Goal: Task Accomplishment & Management: Manage account settings

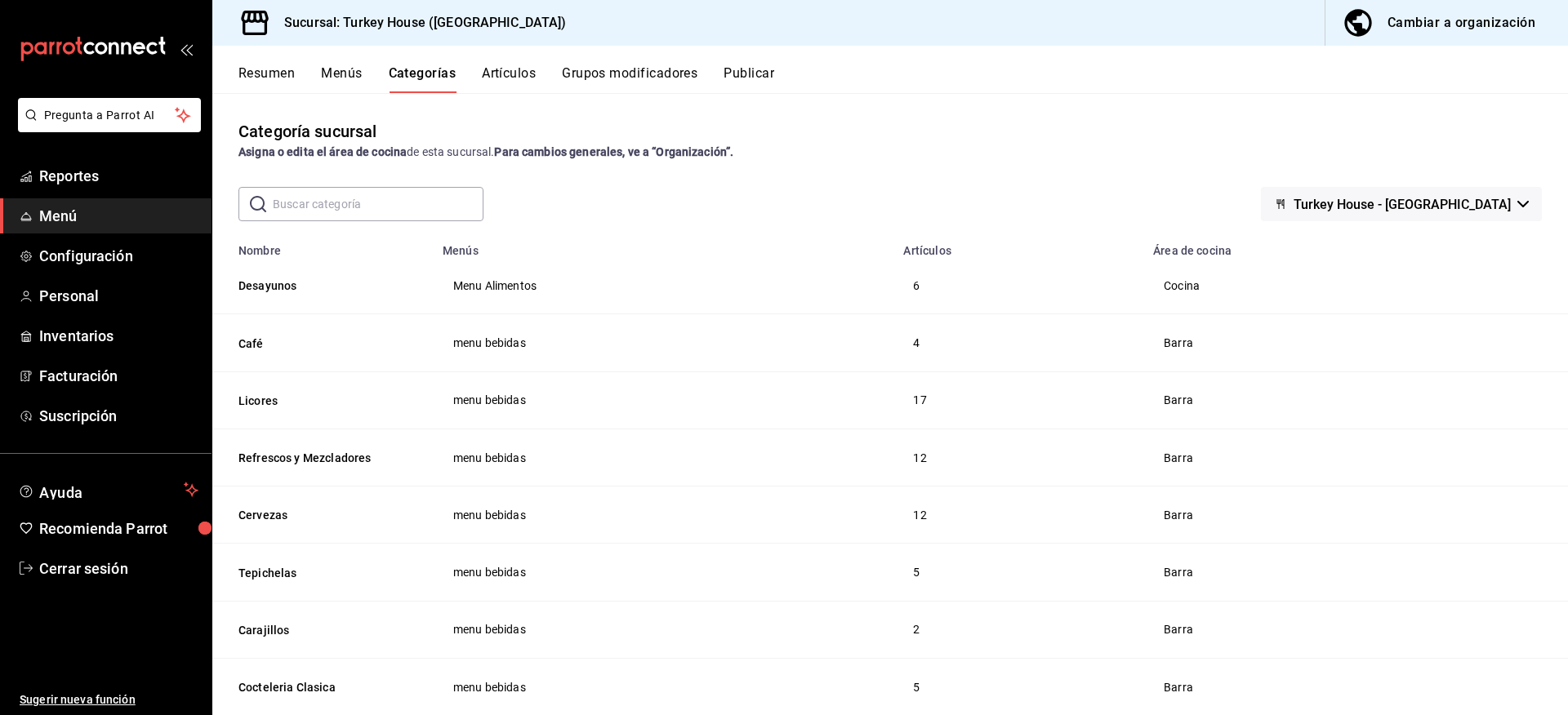
scroll to position [82, 0]
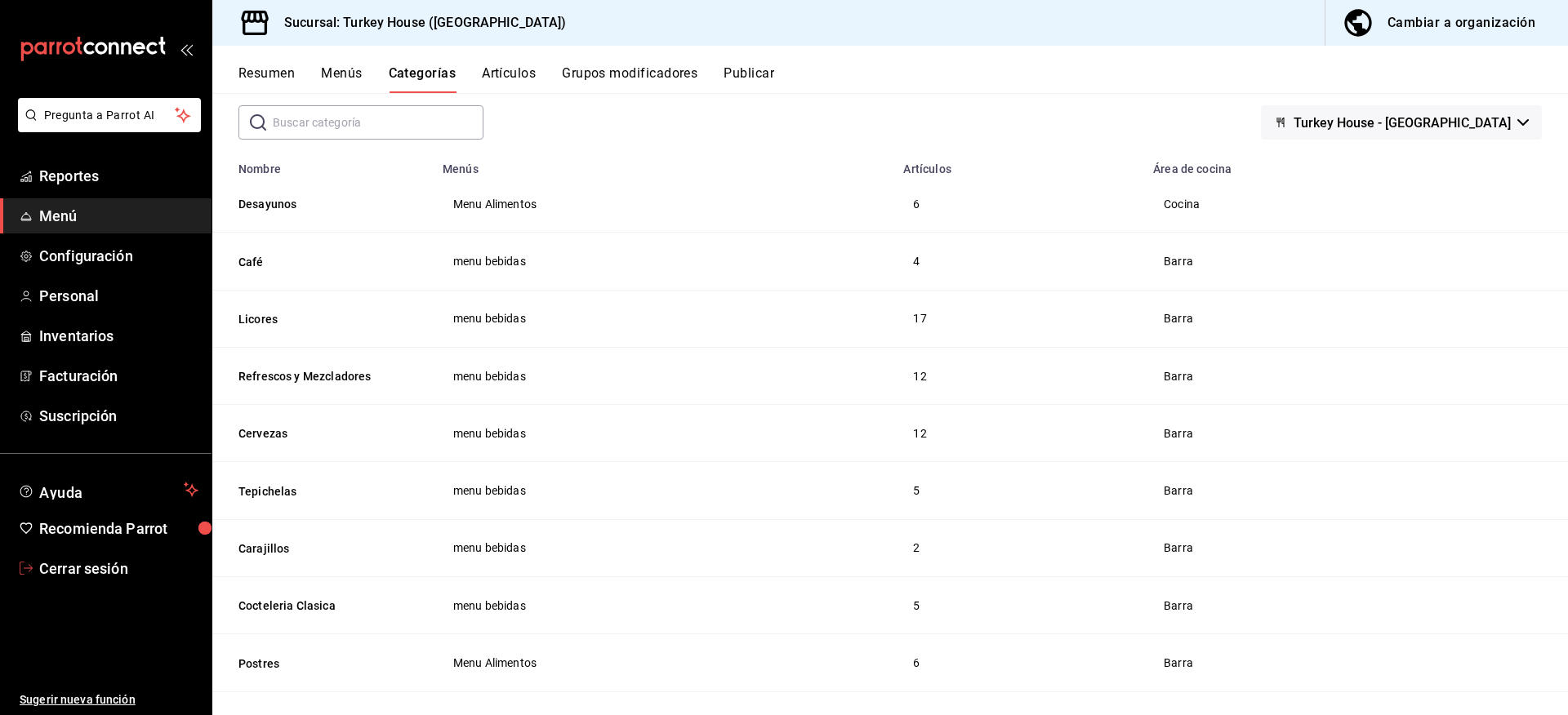
click at [122, 566] on span "Cerrar sesión" at bounding box center [118, 568] width 159 height 22
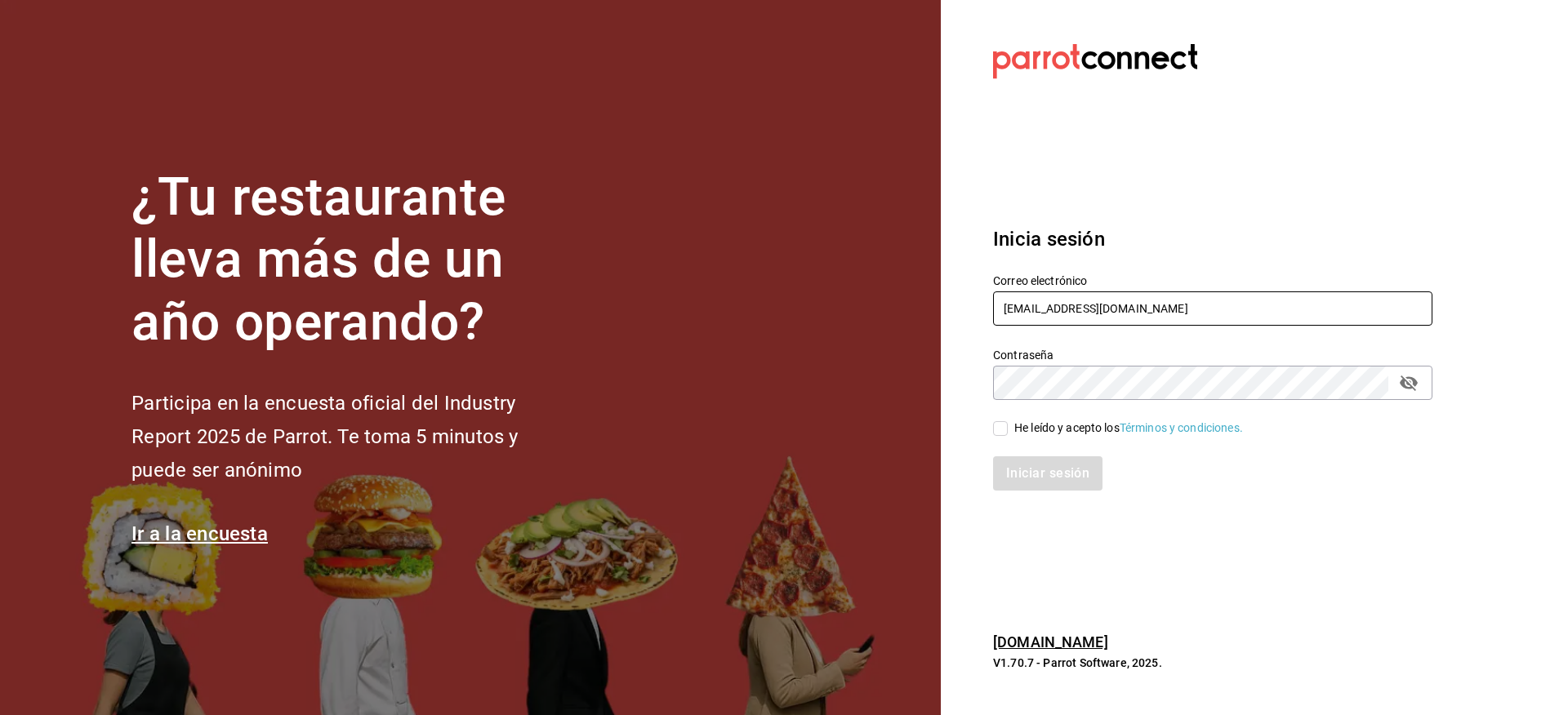
click at [1022, 300] on input "[EMAIL_ADDRESS][DOMAIN_NAME]" at bounding box center [1212, 308] width 439 height 35
click at [1074, 314] on input "DO" at bounding box center [1212, 308] width 439 height 35
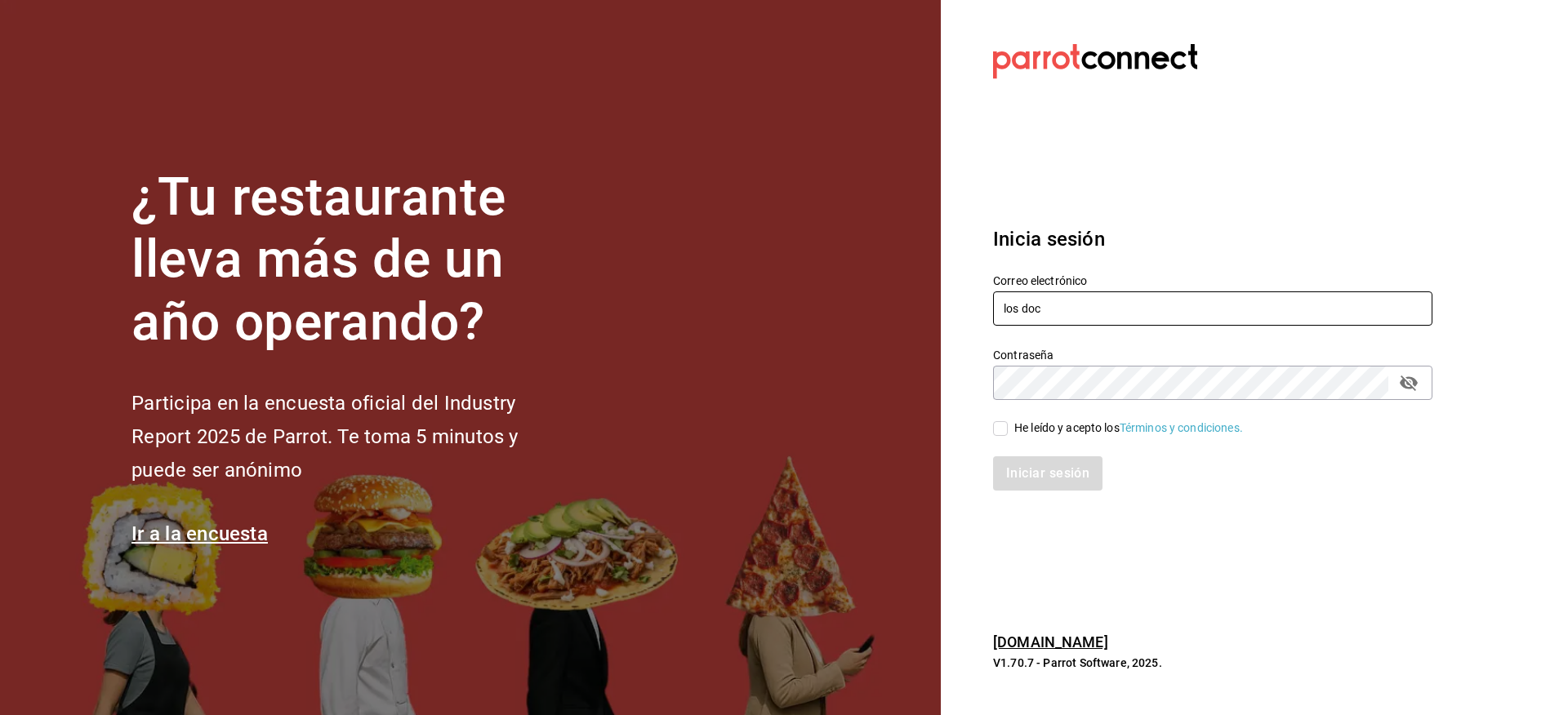
click at [1074, 314] on input "los doc" at bounding box center [1212, 308] width 439 height 35
click at [1073, 311] on input "doctore" at bounding box center [1212, 308] width 439 height 35
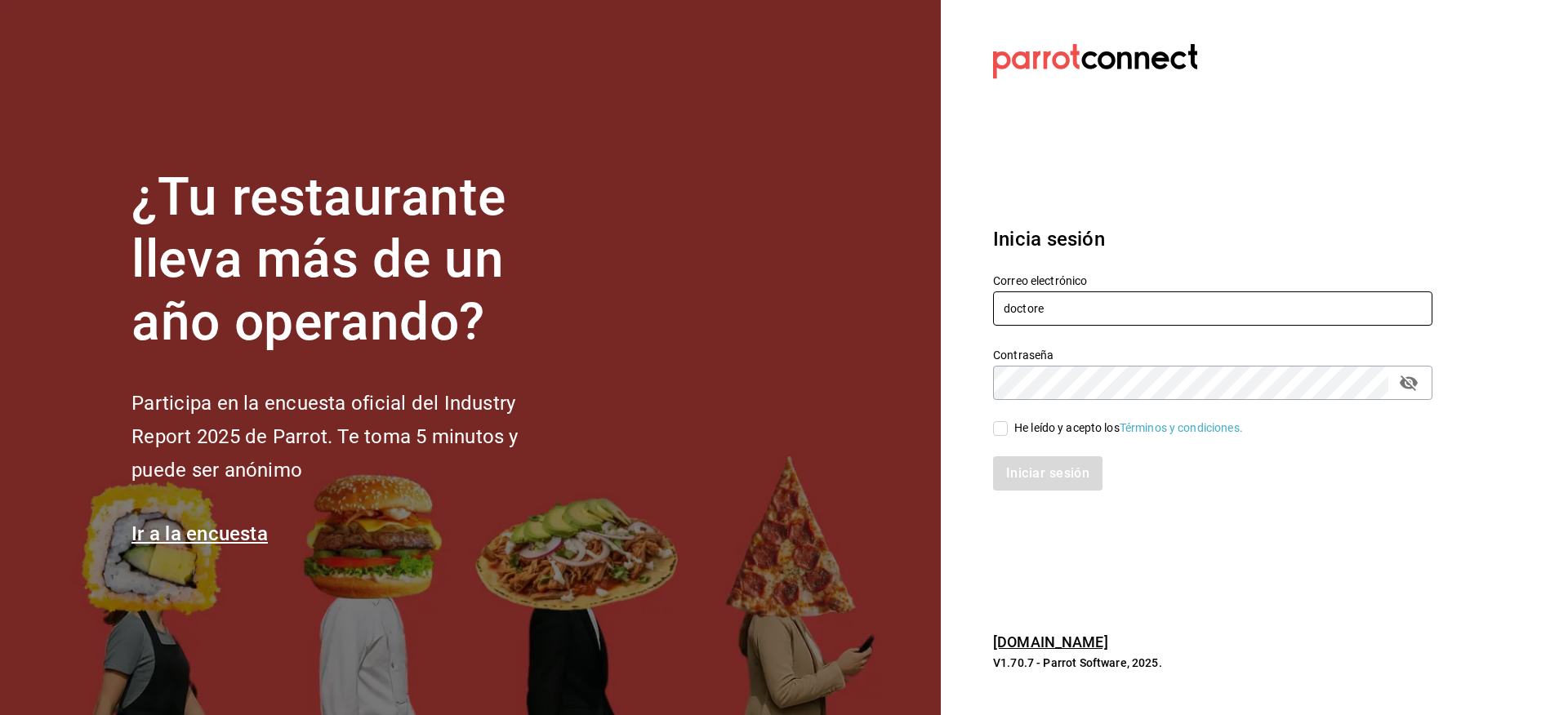
click at [1073, 311] on input "doctore" at bounding box center [1212, 308] width 439 height 35
paste input "[EMAIL_ADDRESS][DOMAIN_NAME]"
type input "[EMAIL_ADDRESS][DOMAIN_NAME]"
click at [1062, 423] on div "He leído y acepto los Términos y condiciones." at bounding box center [1128, 427] width 229 height 17
click at [1008, 423] on input "He leído y acepto los Términos y condiciones." at bounding box center [1000, 428] width 15 height 15
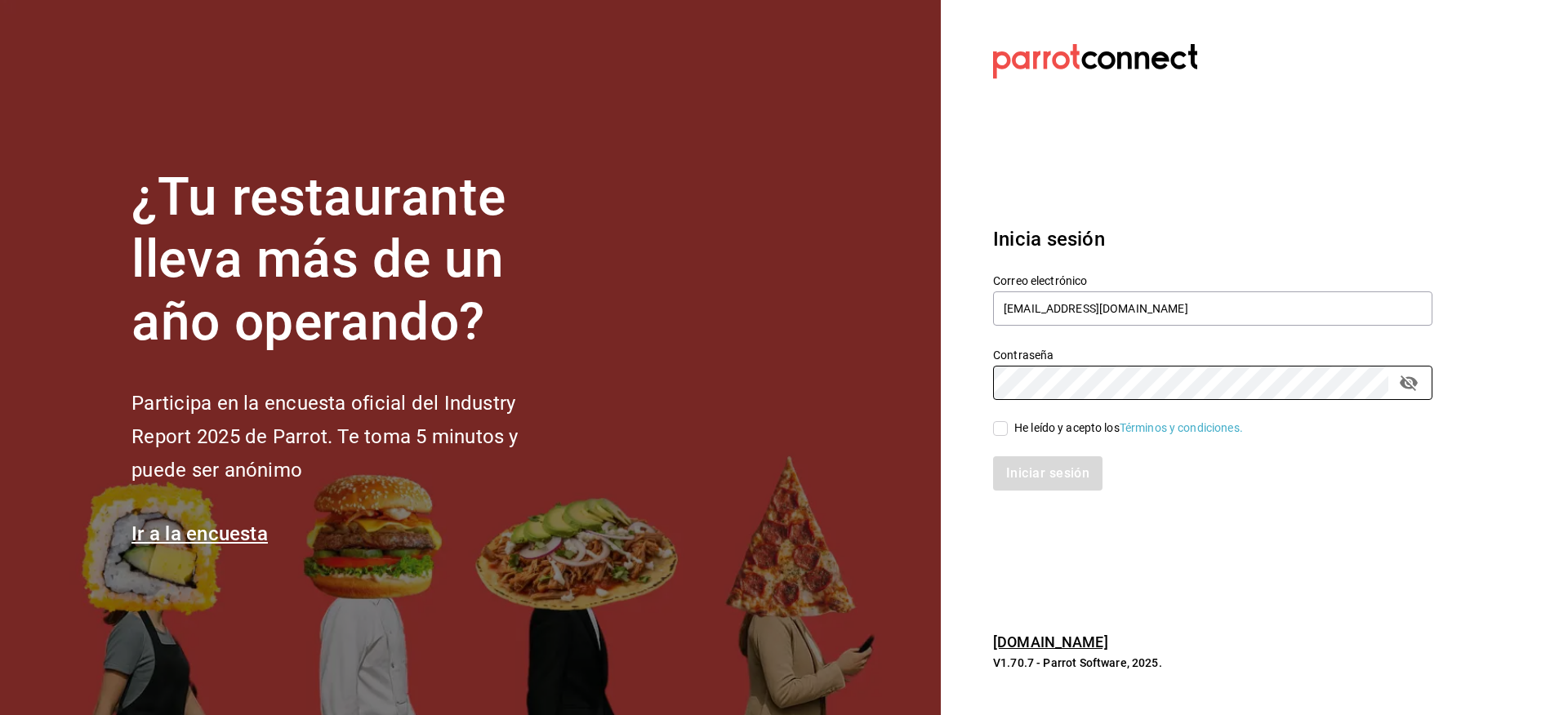
checkbox input "true"
click at [1050, 462] on button "Iniciar sesión" at bounding box center [1048, 474] width 111 height 35
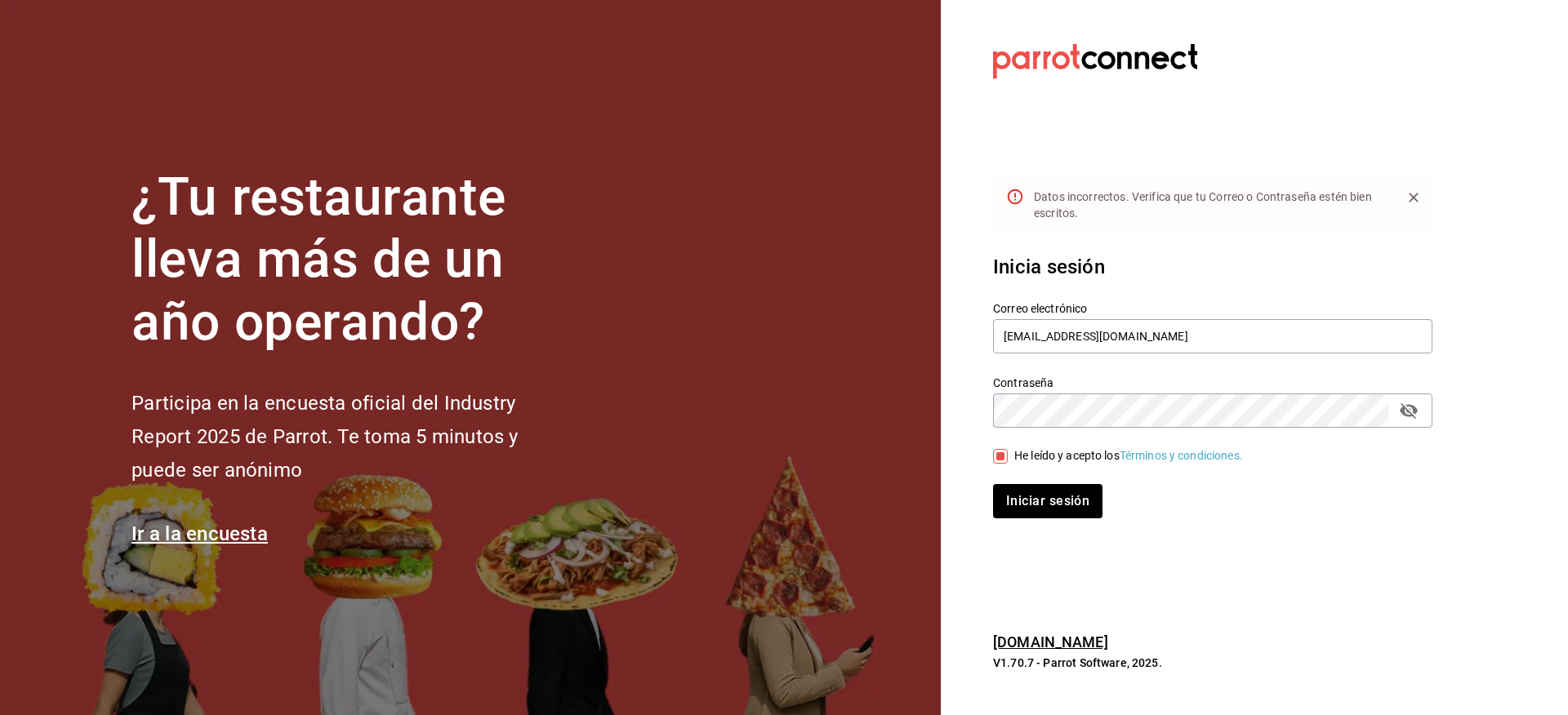
click at [1408, 402] on icon "passwordField" at bounding box center [1409, 410] width 20 height 20
click at [1068, 506] on button "Iniciar sesión" at bounding box center [1048, 501] width 111 height 35
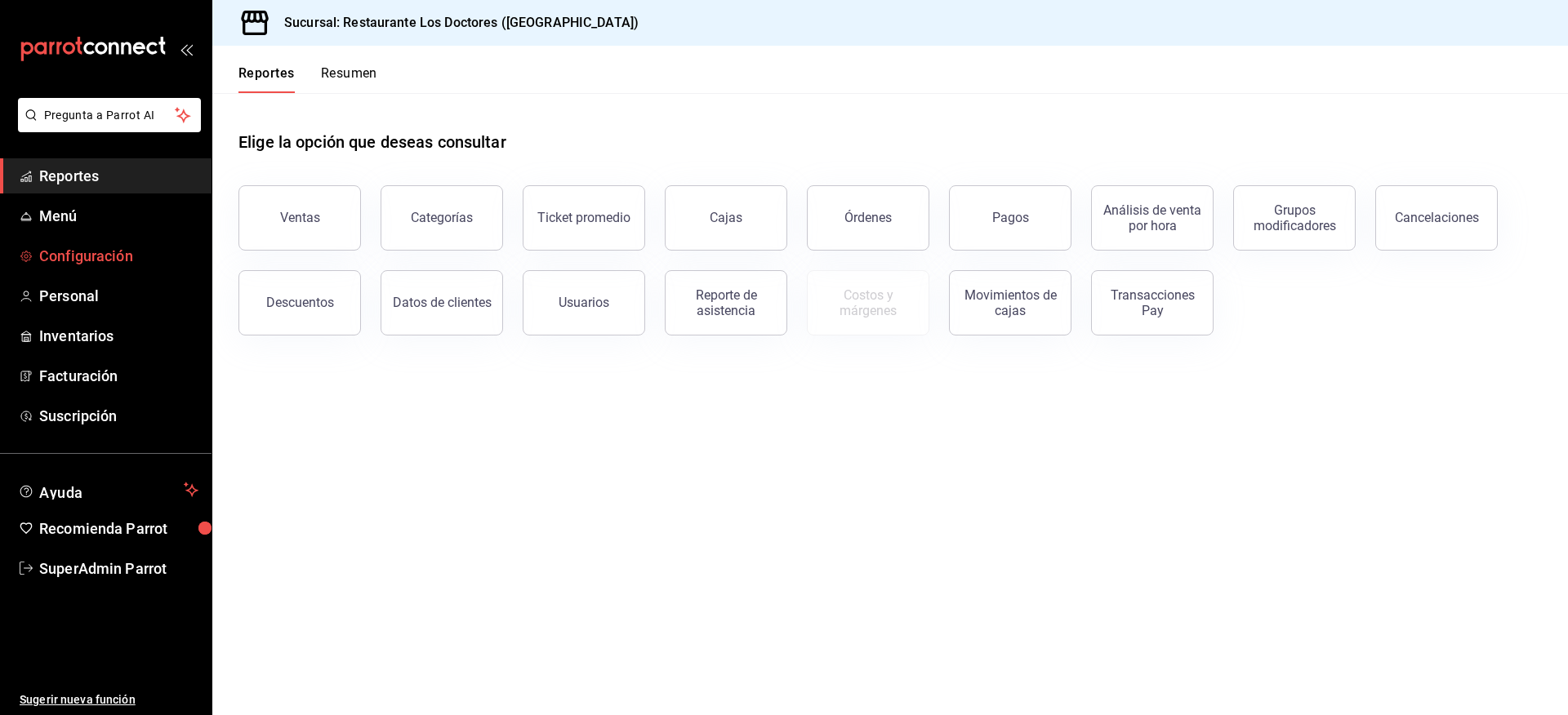
click at [126, 257] on span "Configuración" at bounding box center [118, 256] width 159 height 22
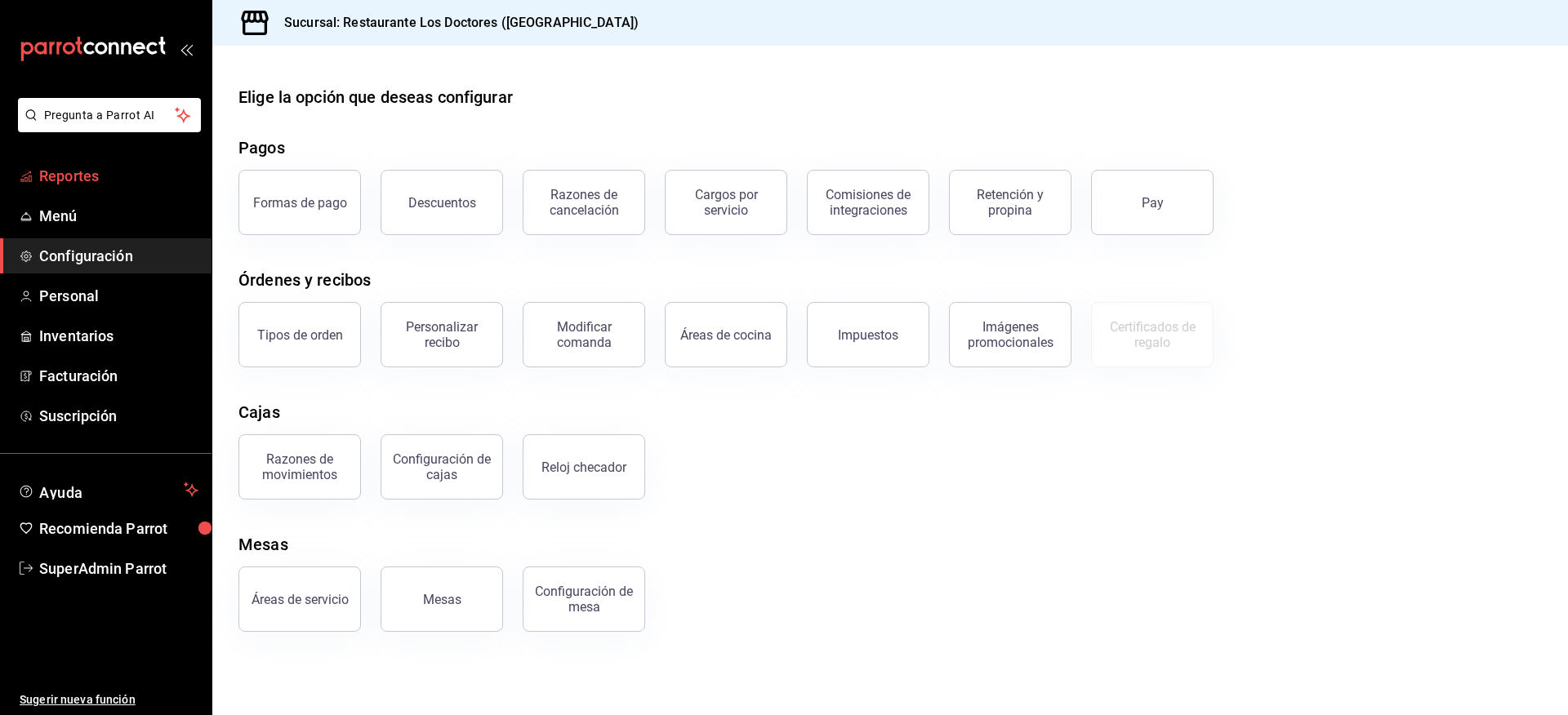
click at [65, 177] on span "Reportes" at bounding box center [118, 175] width 159 height 22
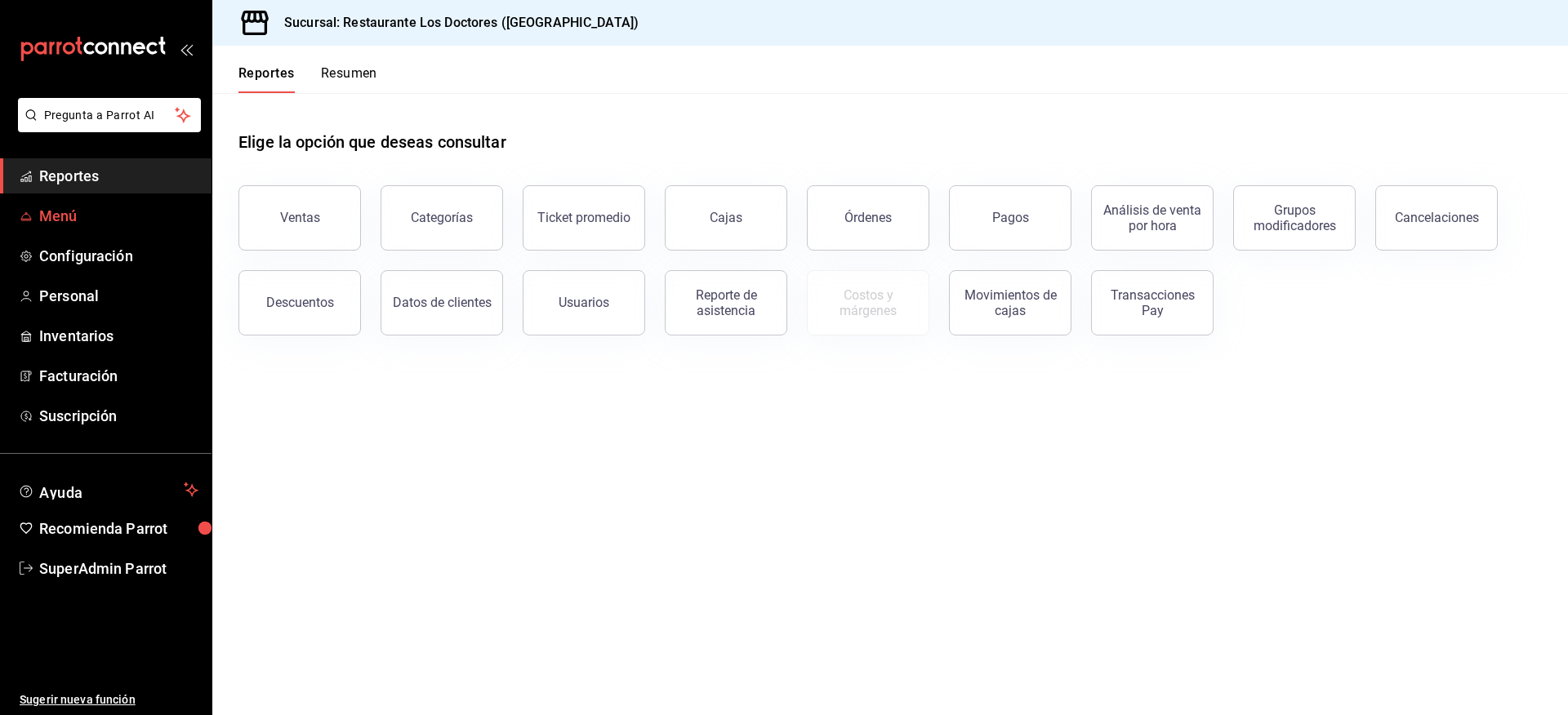
click at [63, 215] on span "Menú" at bounding box center [118, 215] width 159 height 22
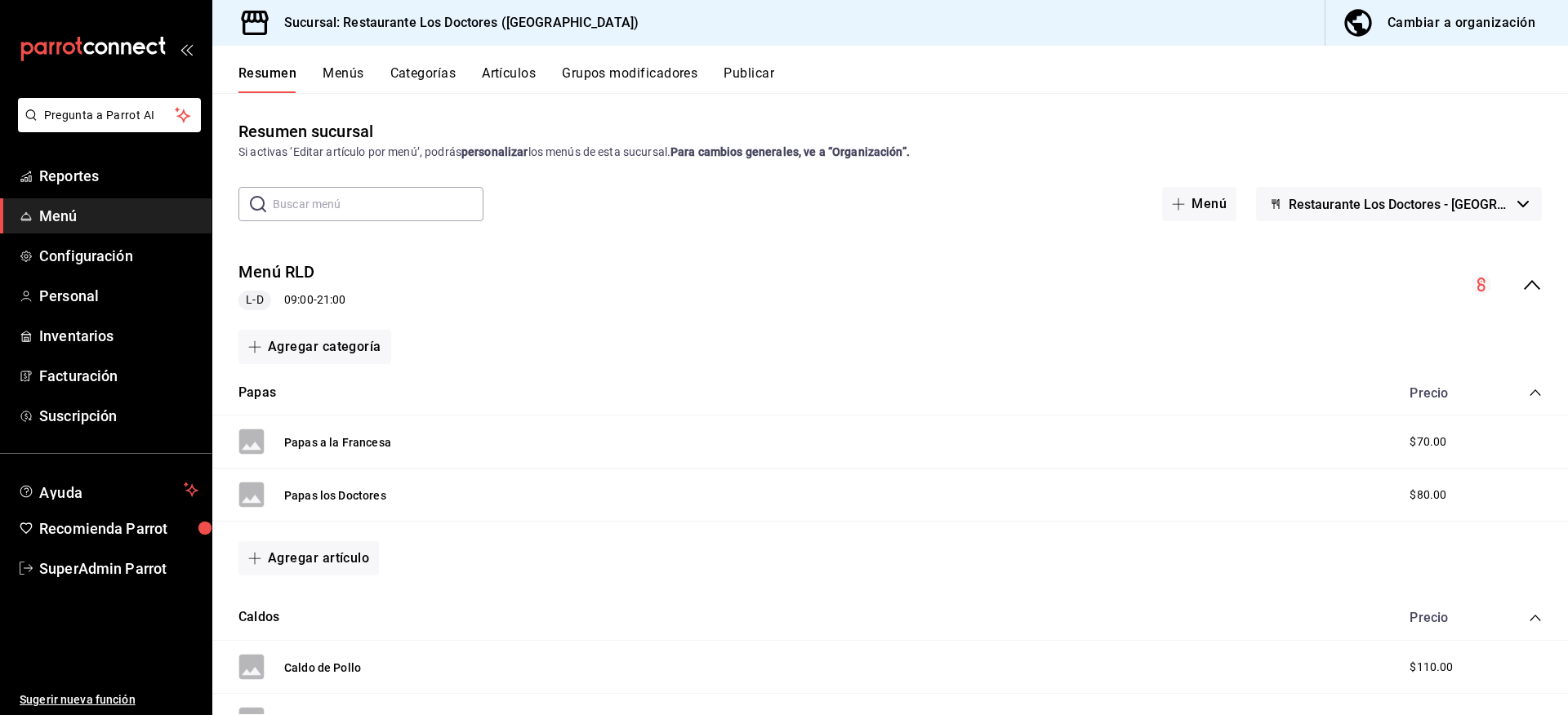
click at [404, 77] on button "Categorías" at bounding box center [423, 78] width 66 height 28
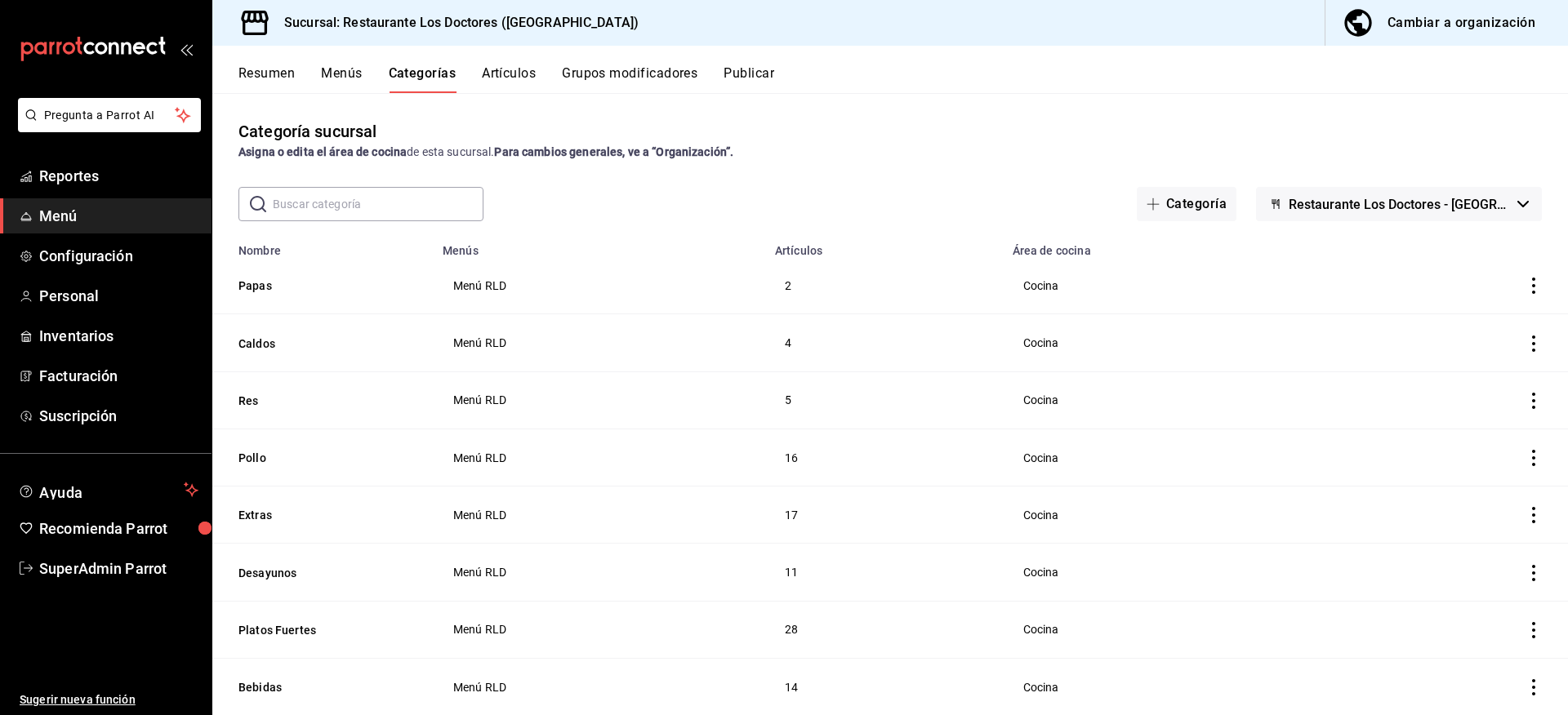
drag, startPoint x: 1312, startPoint y: 161, endPoint x: 1334, endPoint y: 192, distance: 38.0
click at [1313, 161] on div "Categoría sucursal Asigna o edita el área de cocina de esta sucursal. Para camb…" at bounding box center [890, 404] width 1355 height 622
click at [1334, 200] on span "Restaurante Los Doctores - [GEOGRAPHIC_DATA]" at bounding box center [1399, 204] width 222 height 15
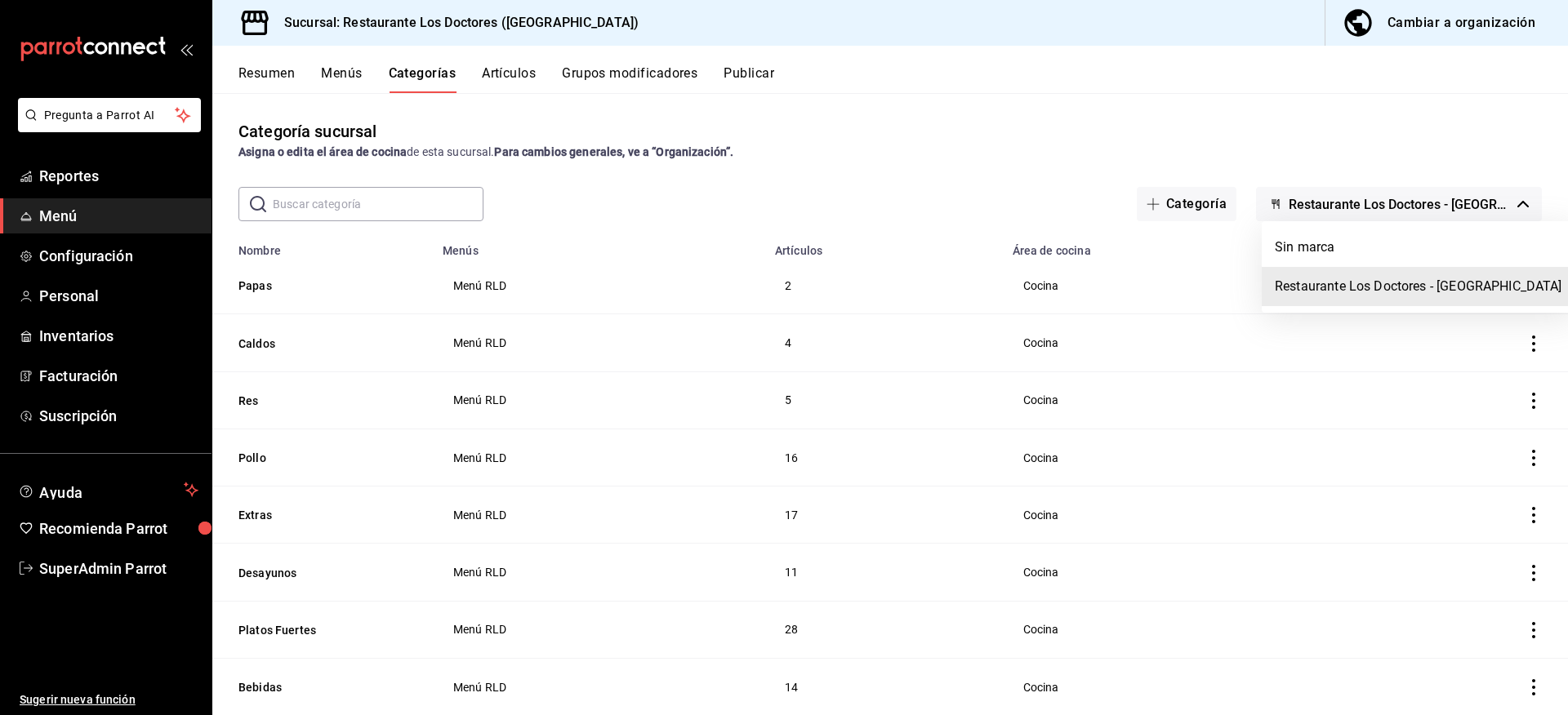
click at [1334, 200] on div at bounding box center [784, 357] width 1568 height 715
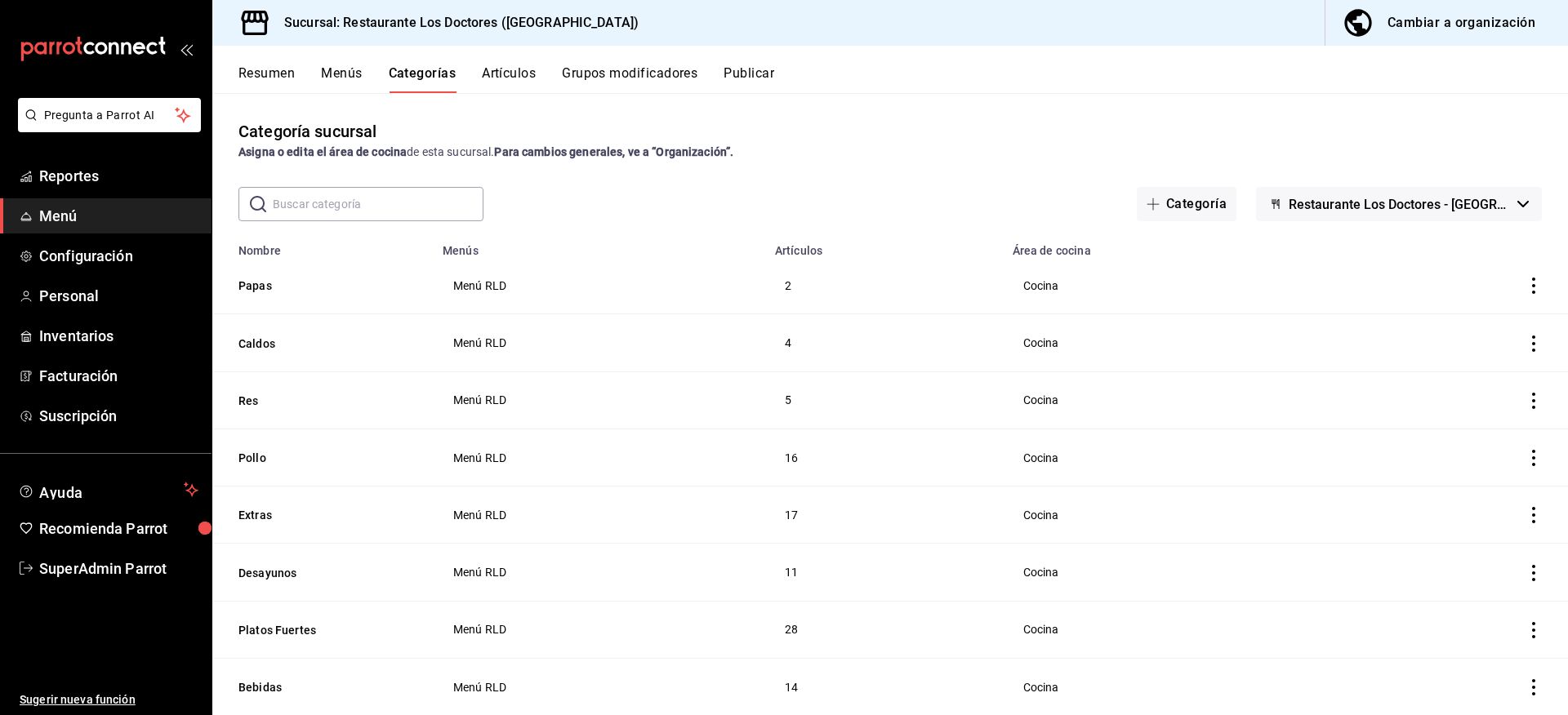
click at [91, 207] on span "Menú" at bounding box center [118, 215] width 159 height 22
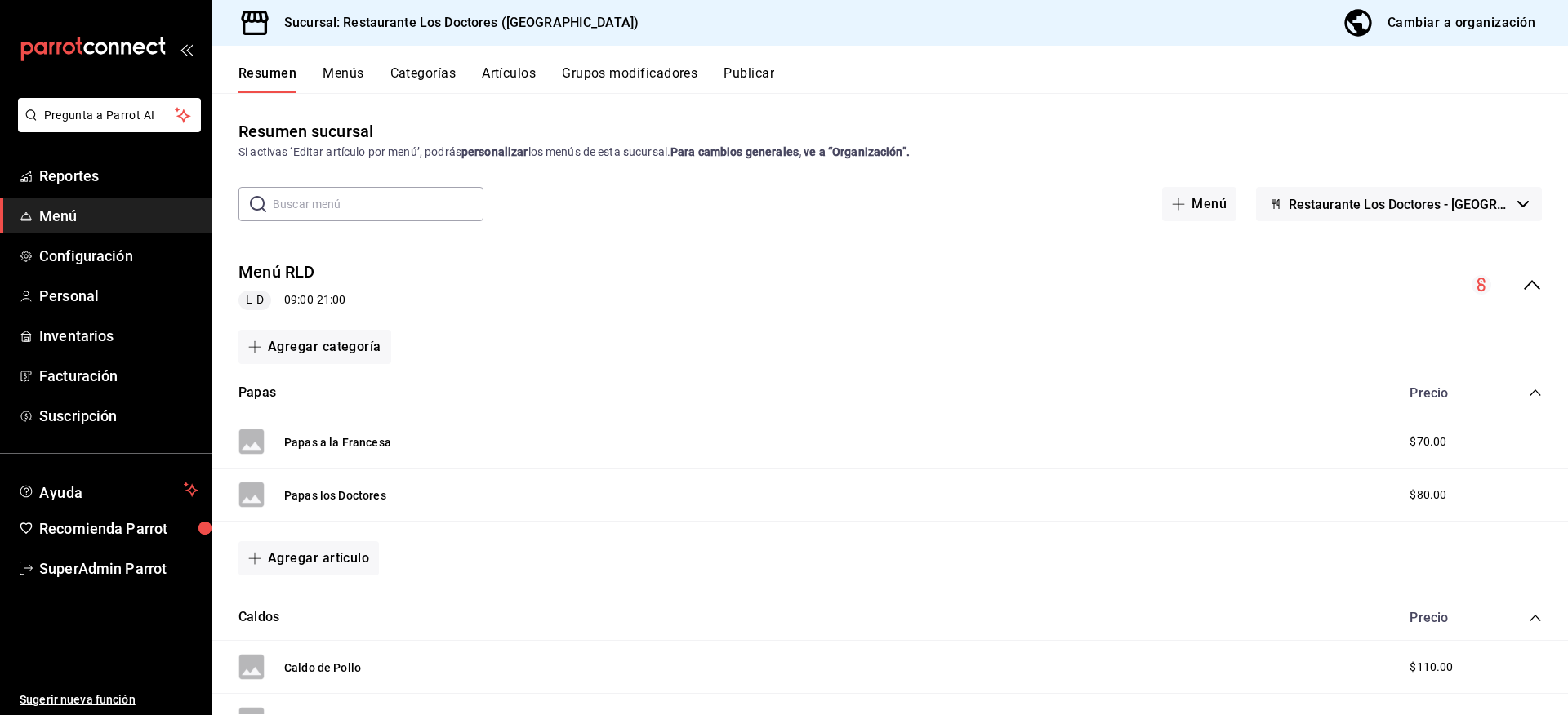
click at [1527, 266] on div "Menú RLD L-D 09:00 - 21:00" at bounding box center [890, 285] width 1355 height 76
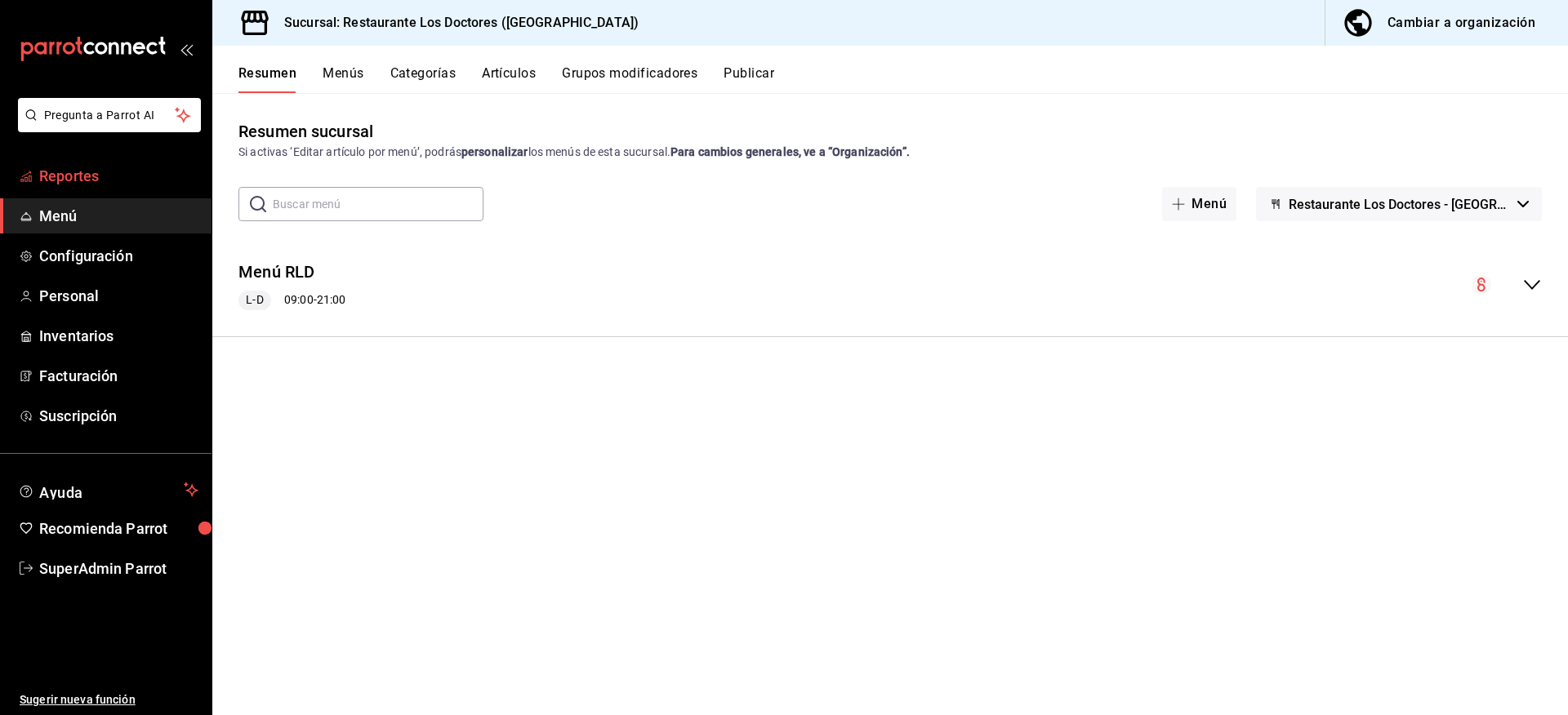
click at [71, 177] on span "Reportes" at bounding box center [118, 175] width 159 height 22
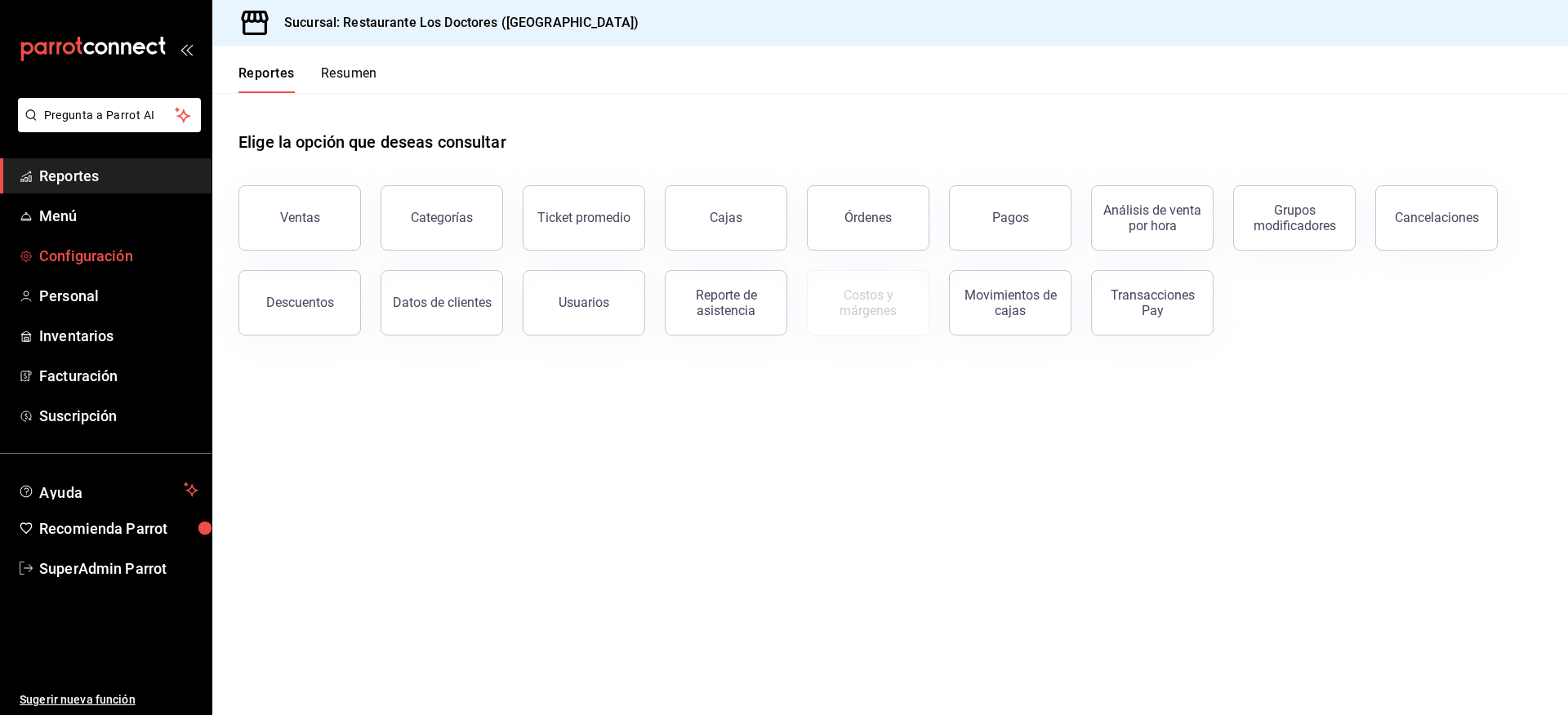
click at [96, 248] on span "Configuración" at bounding box center [118, 256] width 159 height 22
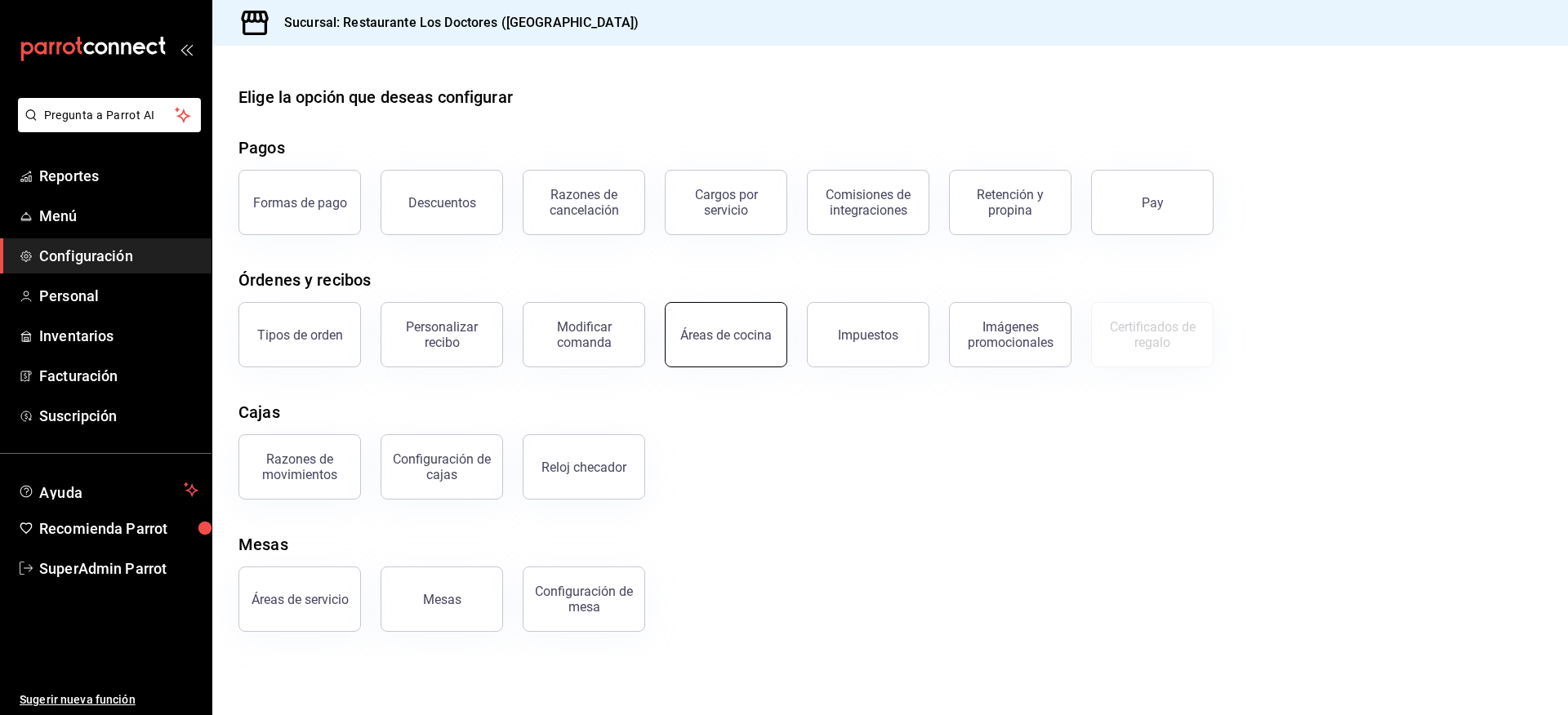
click at [732, 335] on div "Áreas de cocina" at bounding box center [726, 335] width 92 height 15
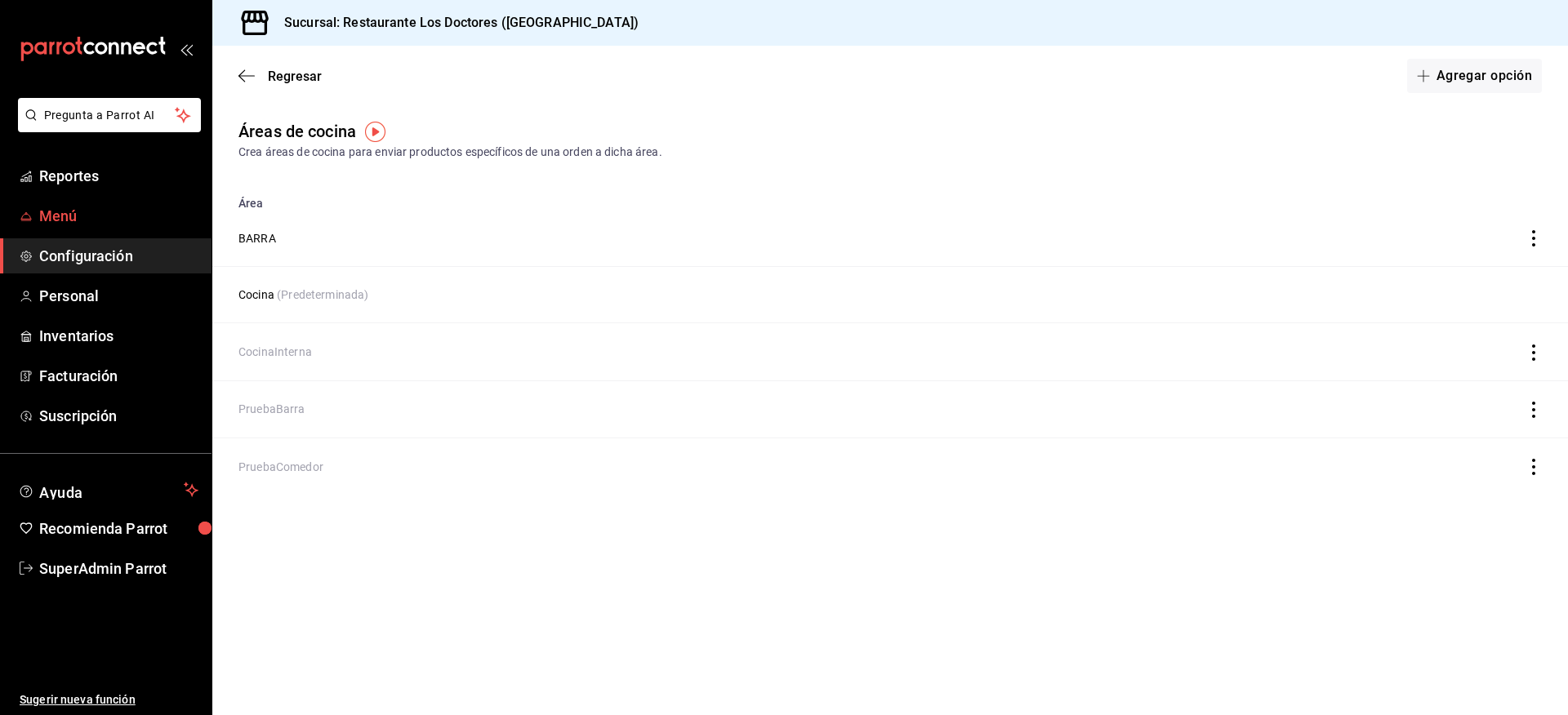
click at [54, 221] on span "Menú" at bounding box center [118, 215] width 159 height 22
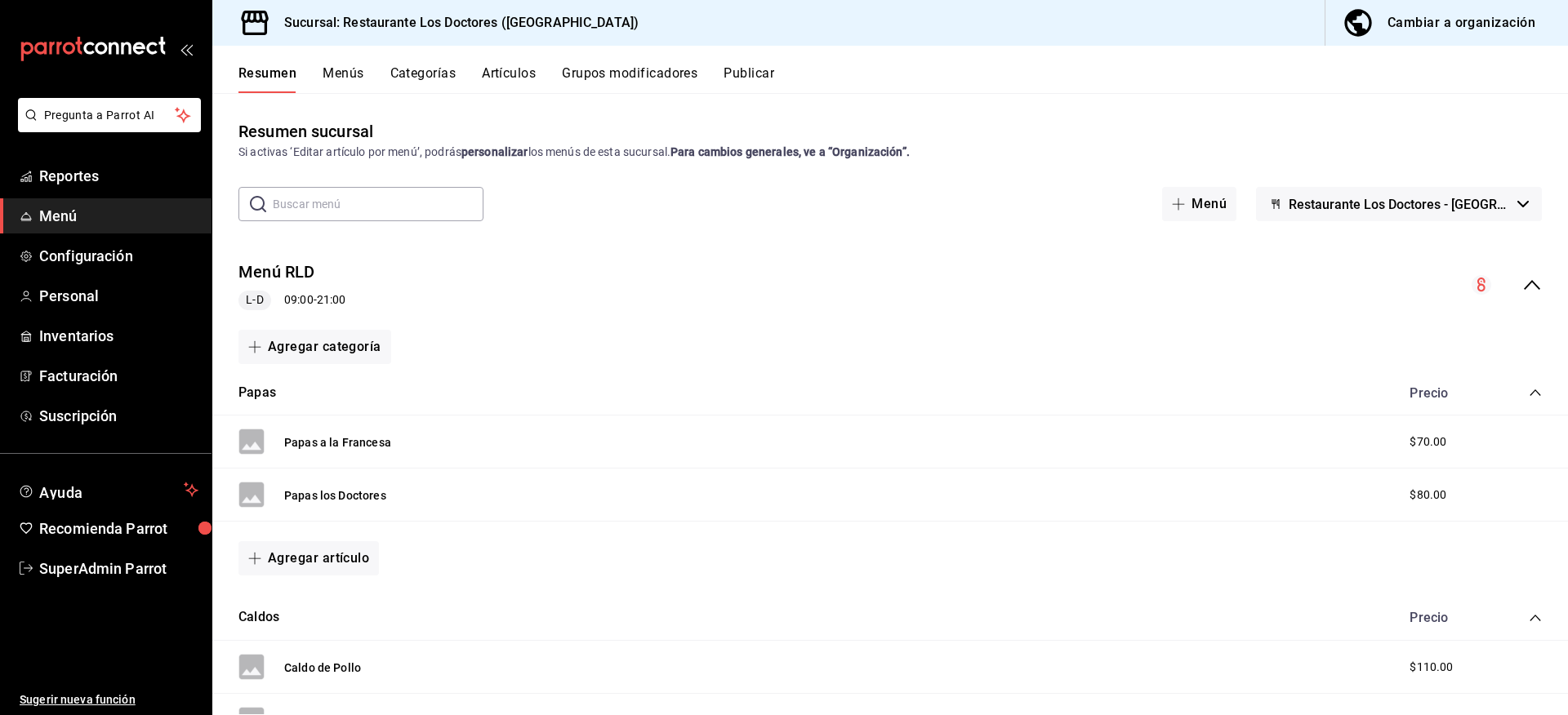
click at [433, 67] on button "Categorías" at bounding box center [423, 78] width 66 height 28
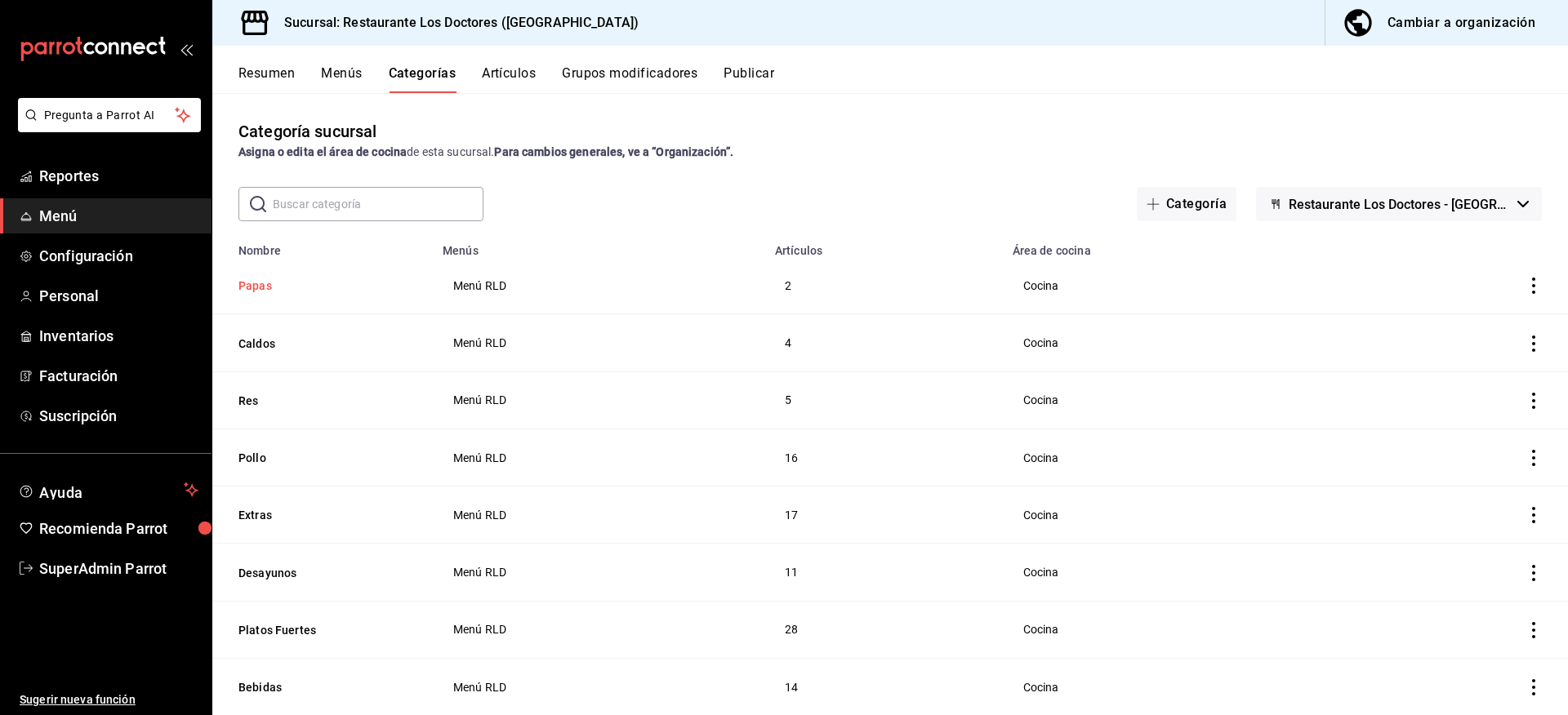
click at [275, 289] on button "Papas" at bounding box center [320, 286] width 163 height 16
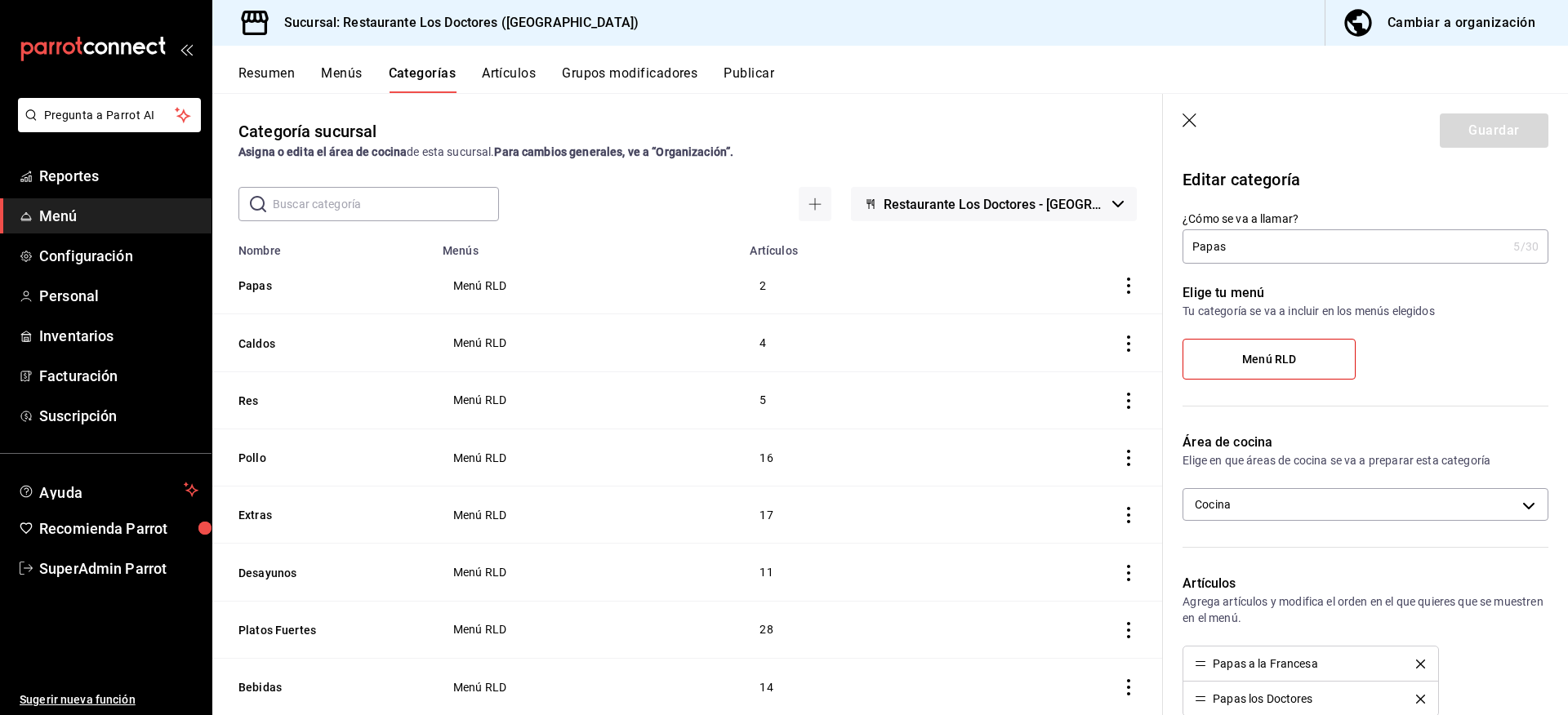
click at [1198, 126] on icon "button" at bounding box center [1190, 121] width 16 height 16
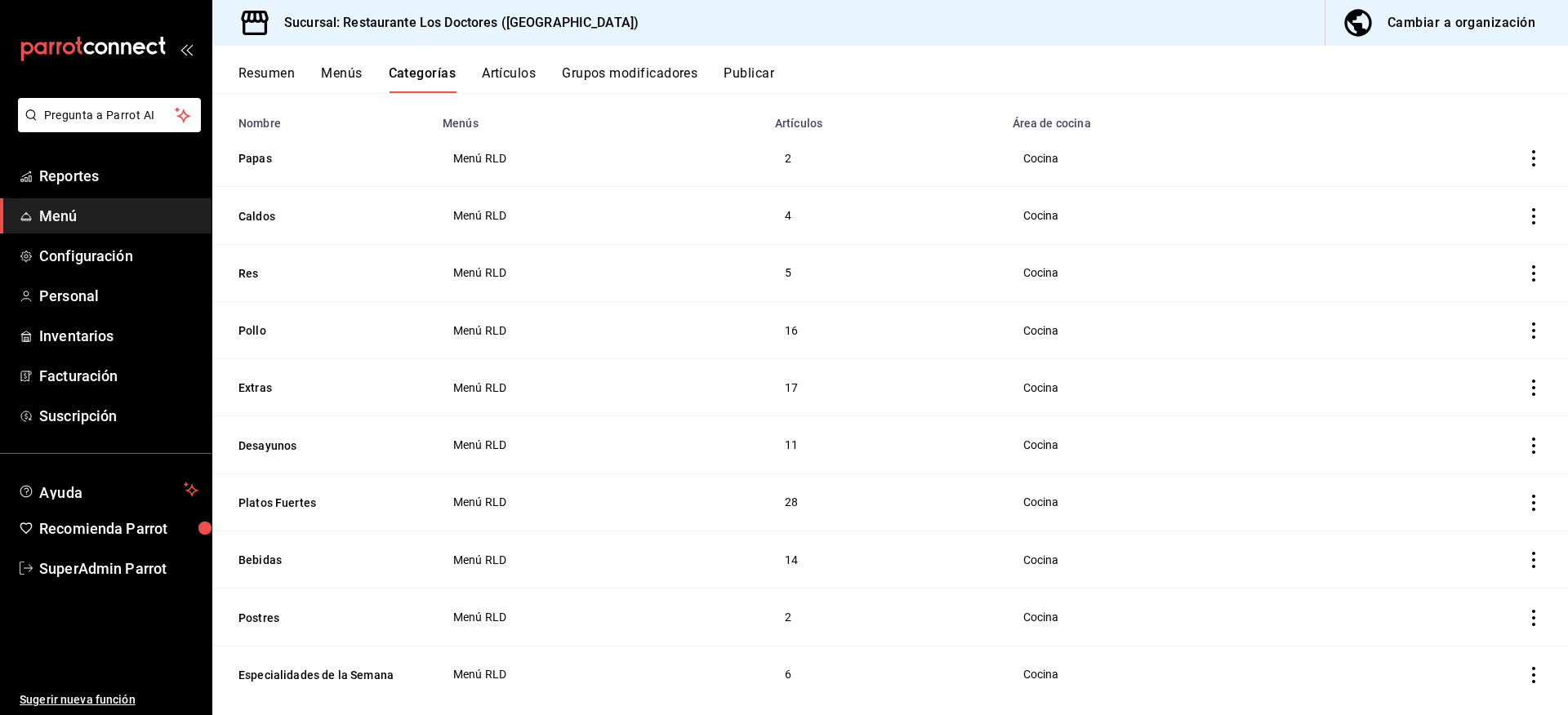
scroll to position [148, 0]
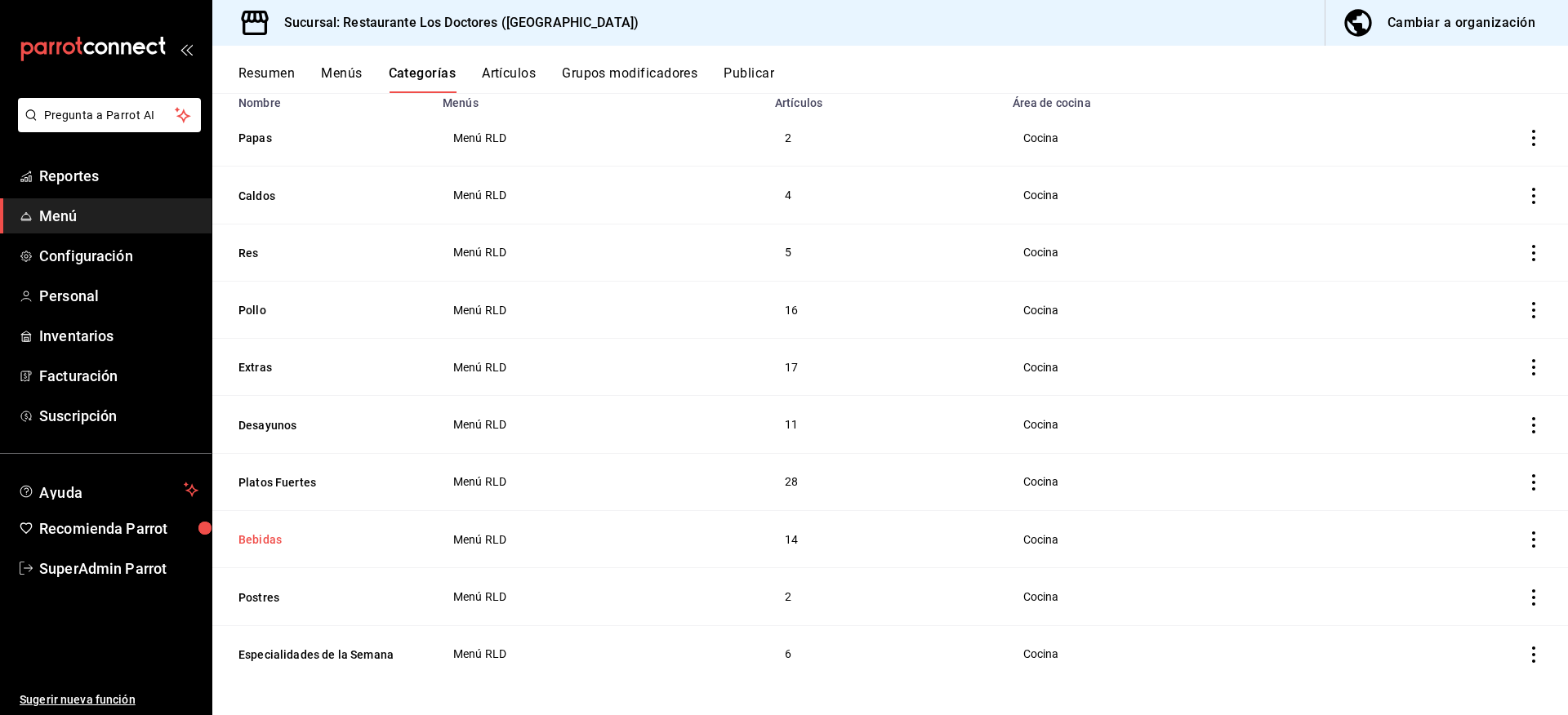
click at [265, 534] on button "Bebidas" at bounding box center [320, 540] width 163 height 16
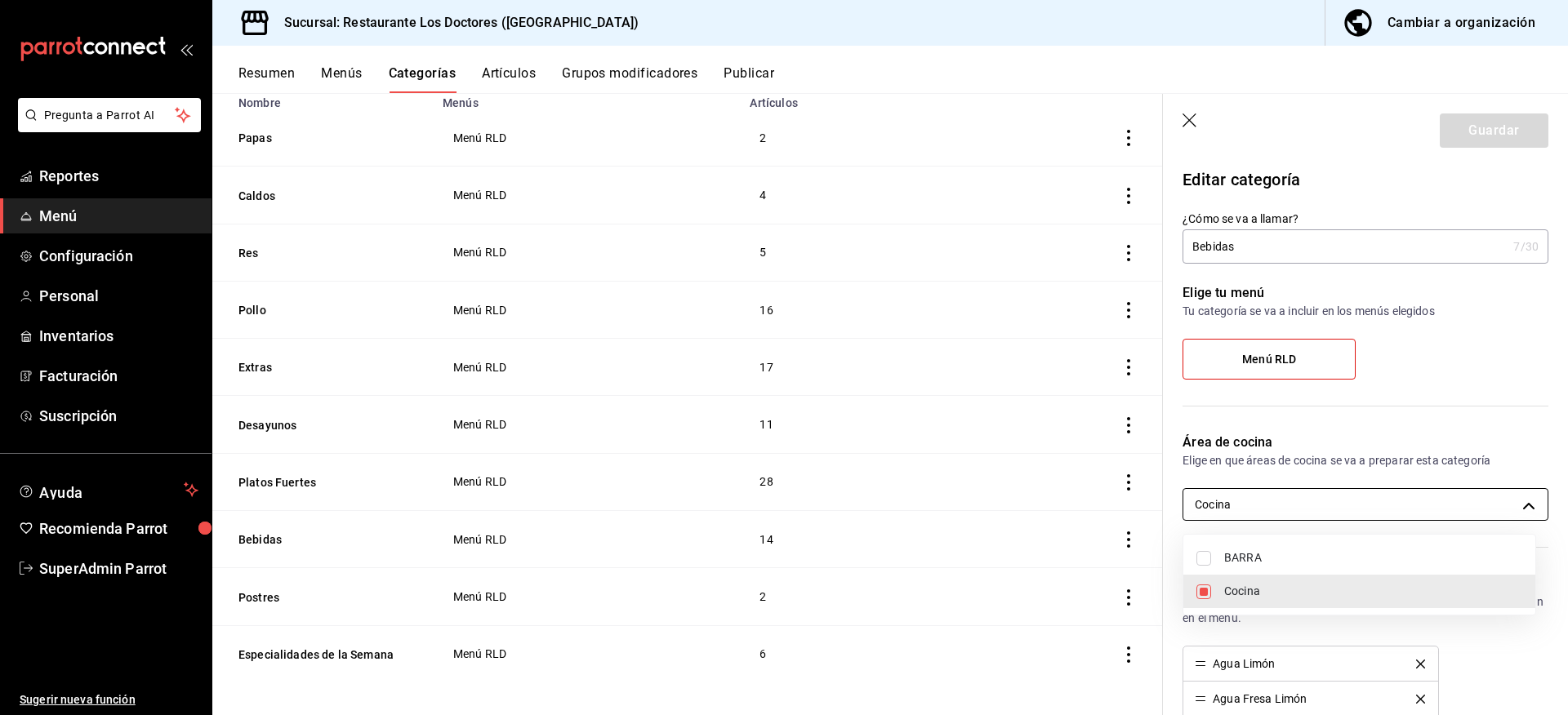
click at [1289, 507] on body "Pregunta a Parrot AI Reportes Menú Configuración Personal Inventarios Facturaci…" at bounding box center [784, 357] width 1568 height 715
click at [1290, 459] on div at bounding box center [784, 357] width 1568 height 715
click at [1195, 125] on icon "button" at bounding box center [1190, 120] width 14 height 14
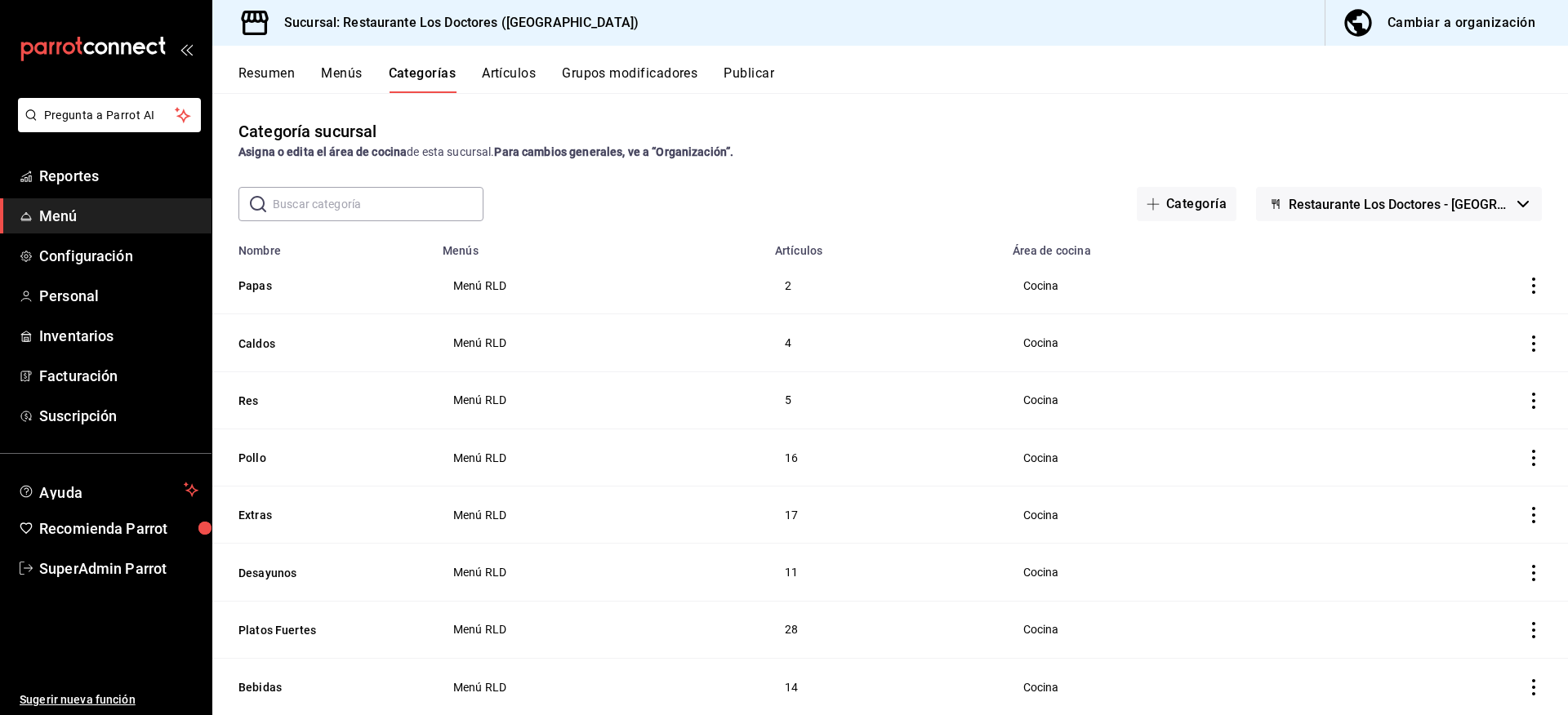
click at [516, 66] on button "Artículos" at bounding box center [508, 78] width 54 height 28
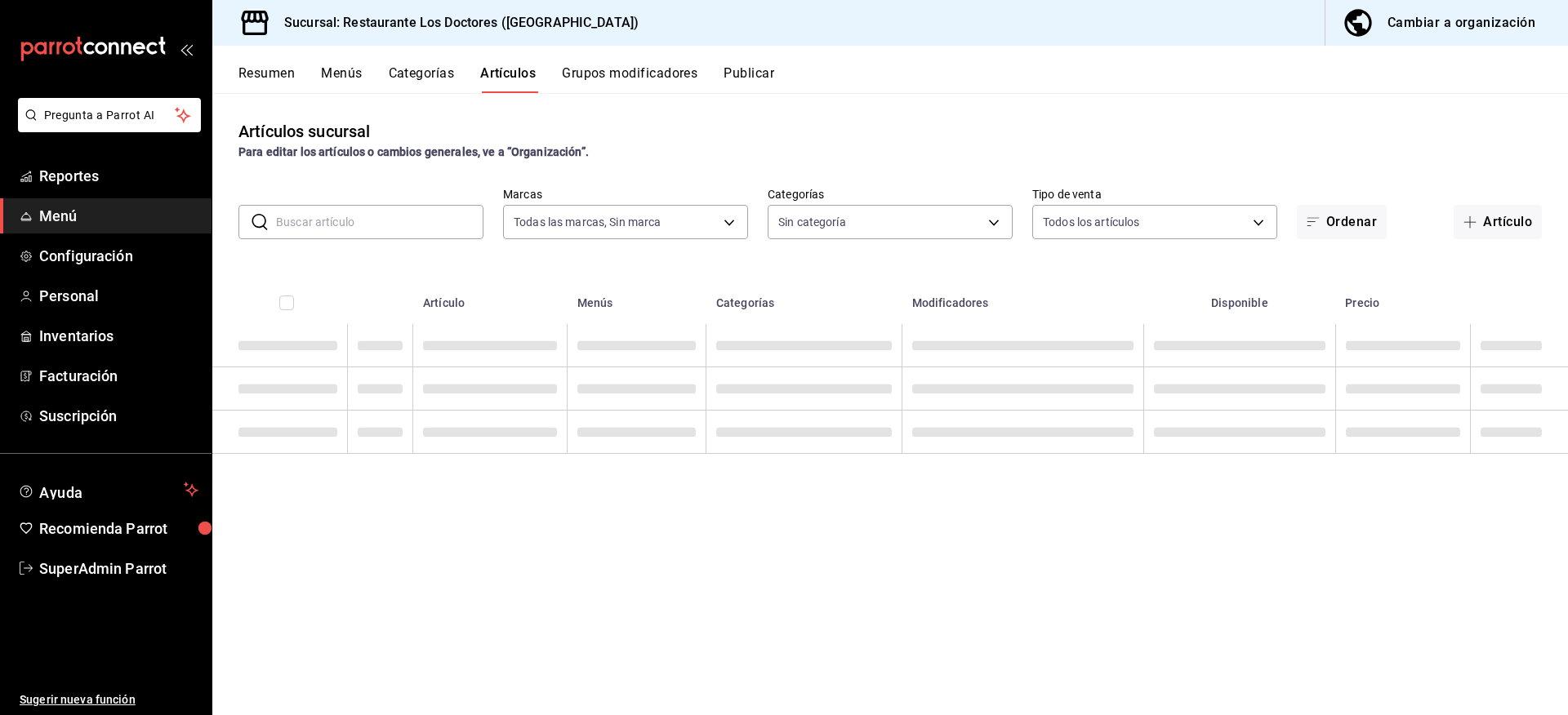
type input "269702e0-5912-4416-965b-3ce4215a42b7"
type input "e37cb4b1-52e9-4afe-84ec-c260813ff584,0ed724ae-57cc-4b44-9bbf-6dd7d46864ef,96efa…"
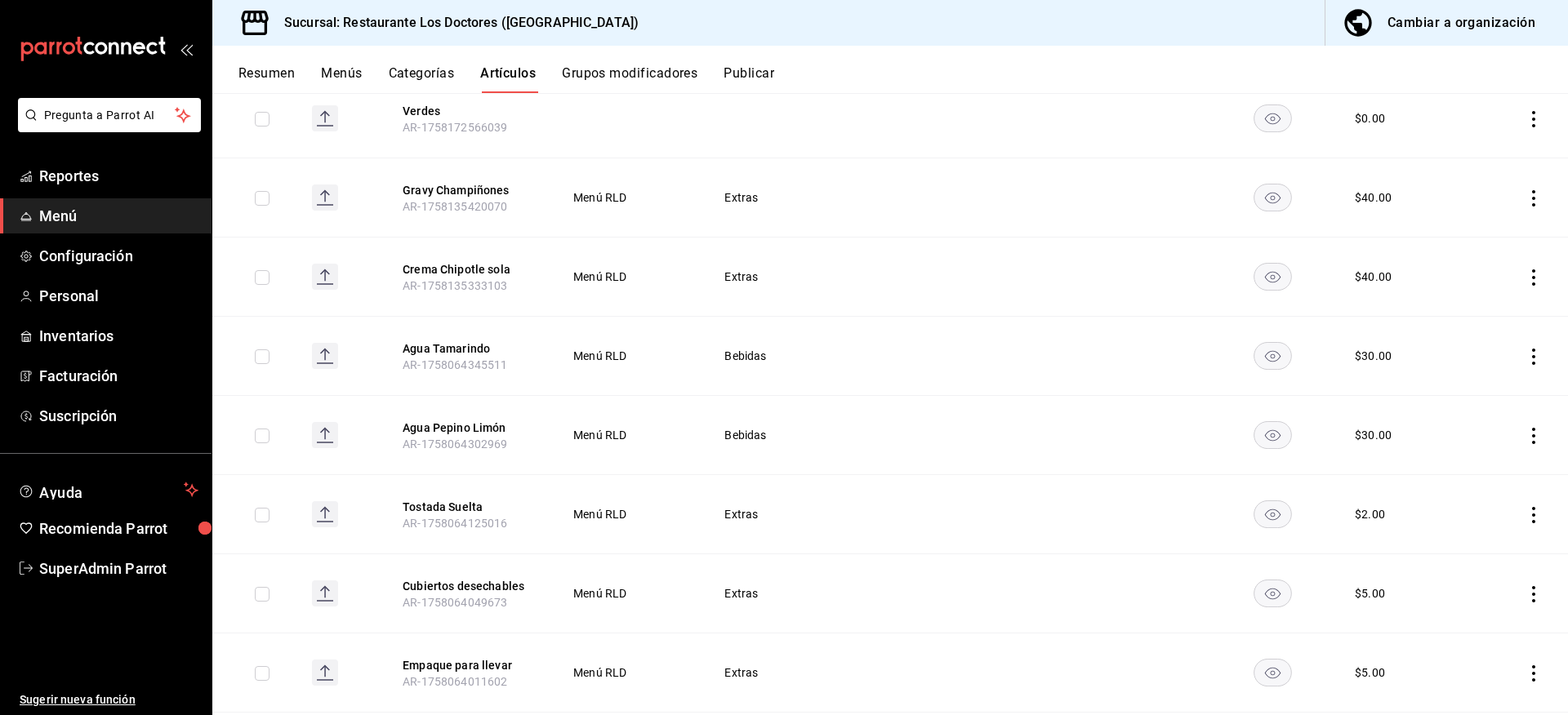
scroll to position [817, 0]
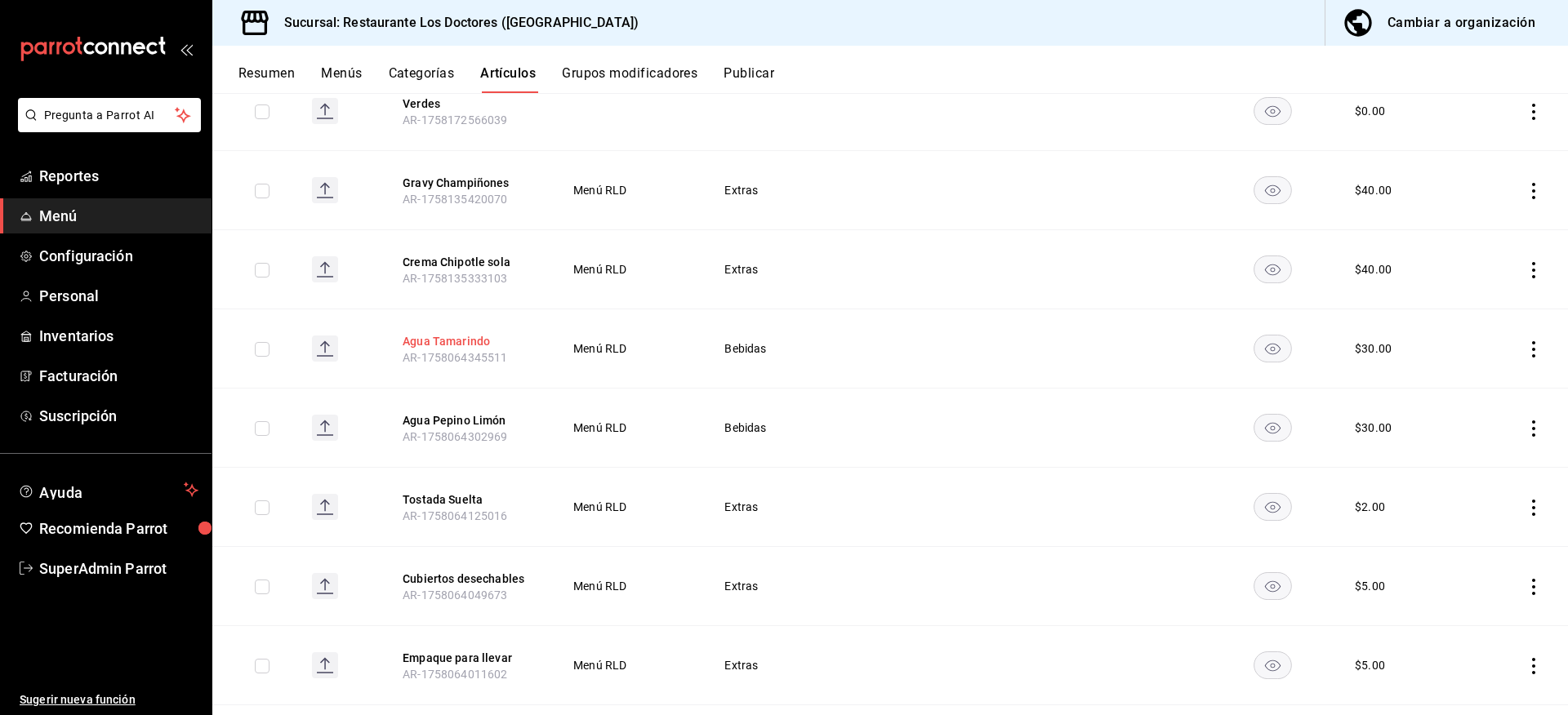
click at [456, 333] on button "Agua Tamarindo" at bounding box center [467, 341] width 131 height 16
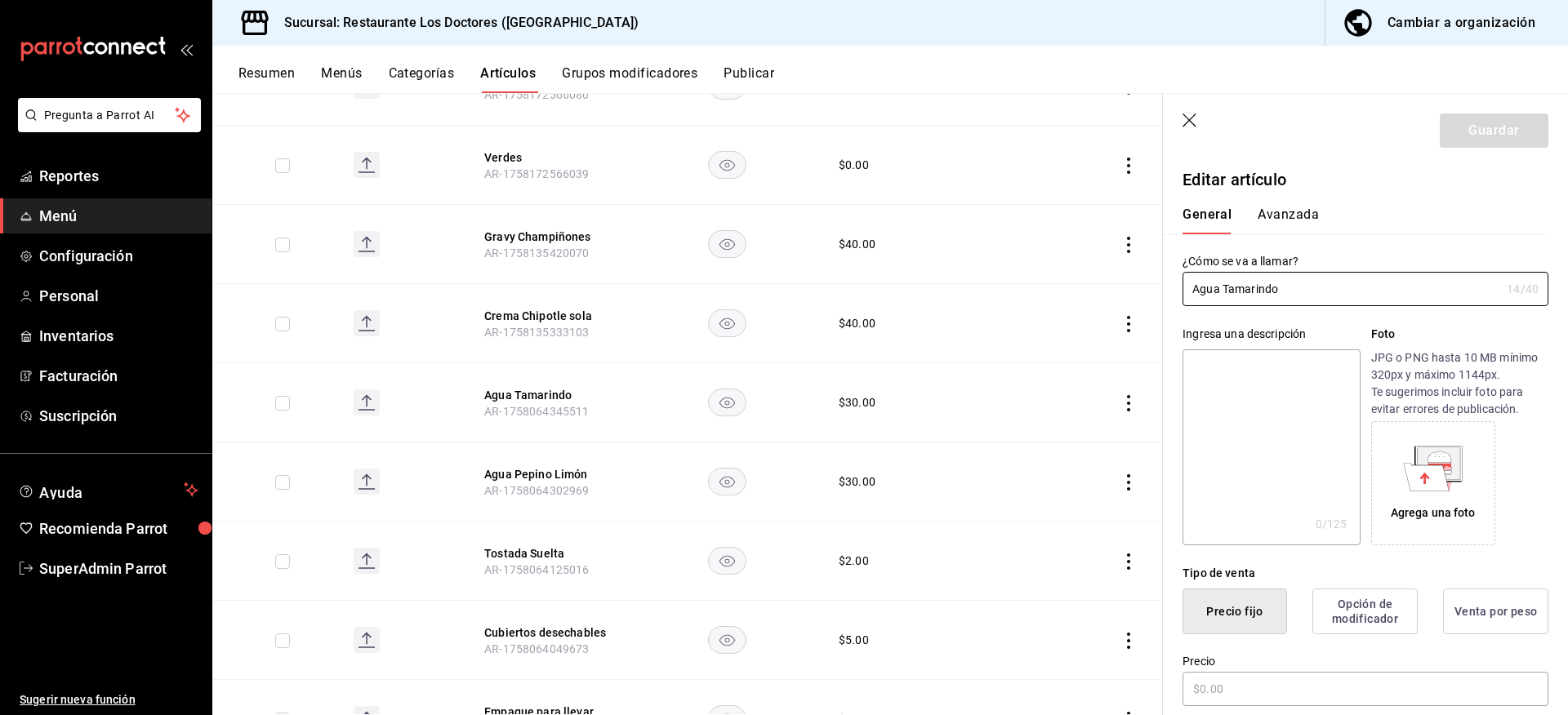
type input "$30.00"
radio input "false"
radio input "true"
click at [1290, 216] on button "Avanzada" at bounding box center [1288, 220] width 61 height 28
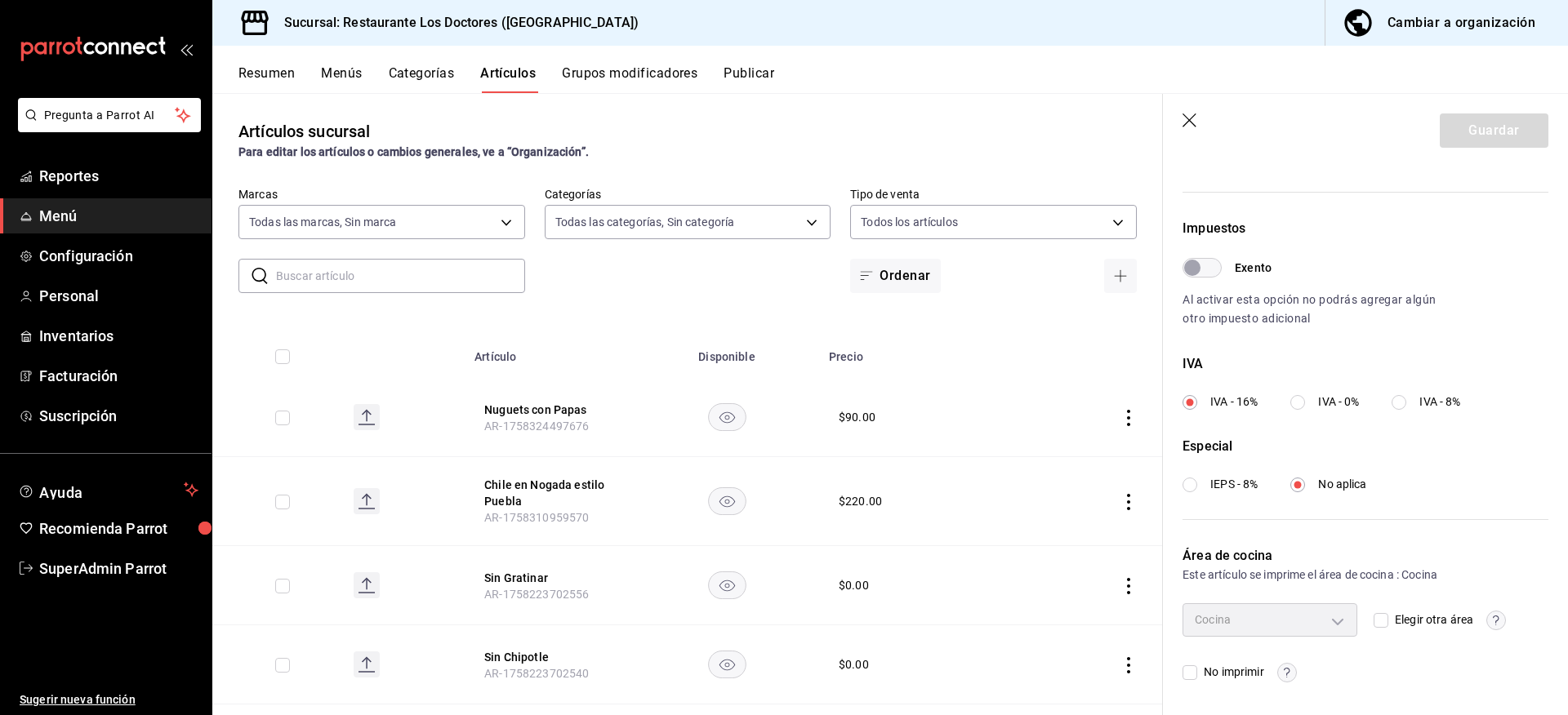
click at [1190, 120] on icon "button" at bounding box center [1190, 120] width 14 height 14
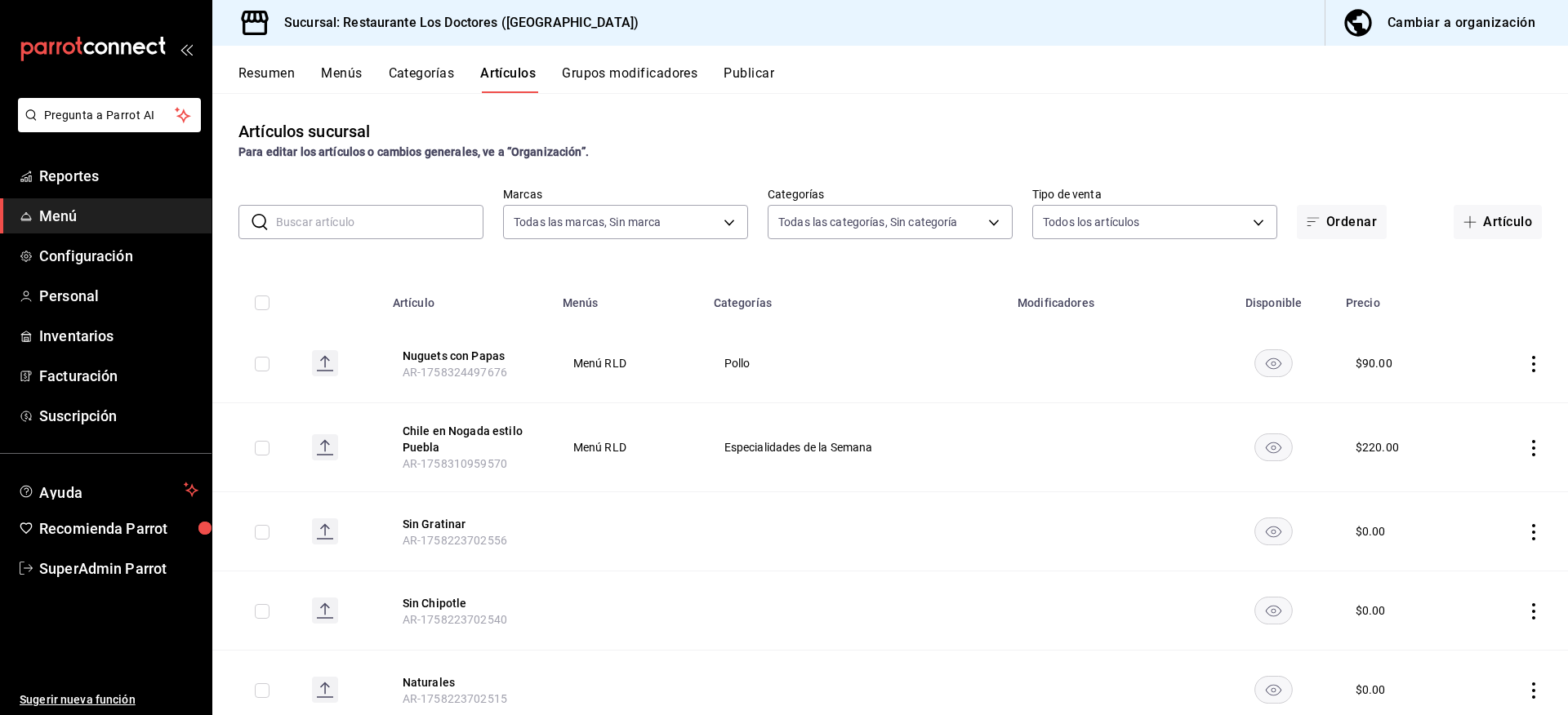
click at [1147, 107] on div "Artículos sucursal Para editar los artículos o cambios generales, ve a “Organiz…" at bounding box center [890, 404] width 1355 height 622
